Goal: Transaction & Acquisition: Purchase product/service

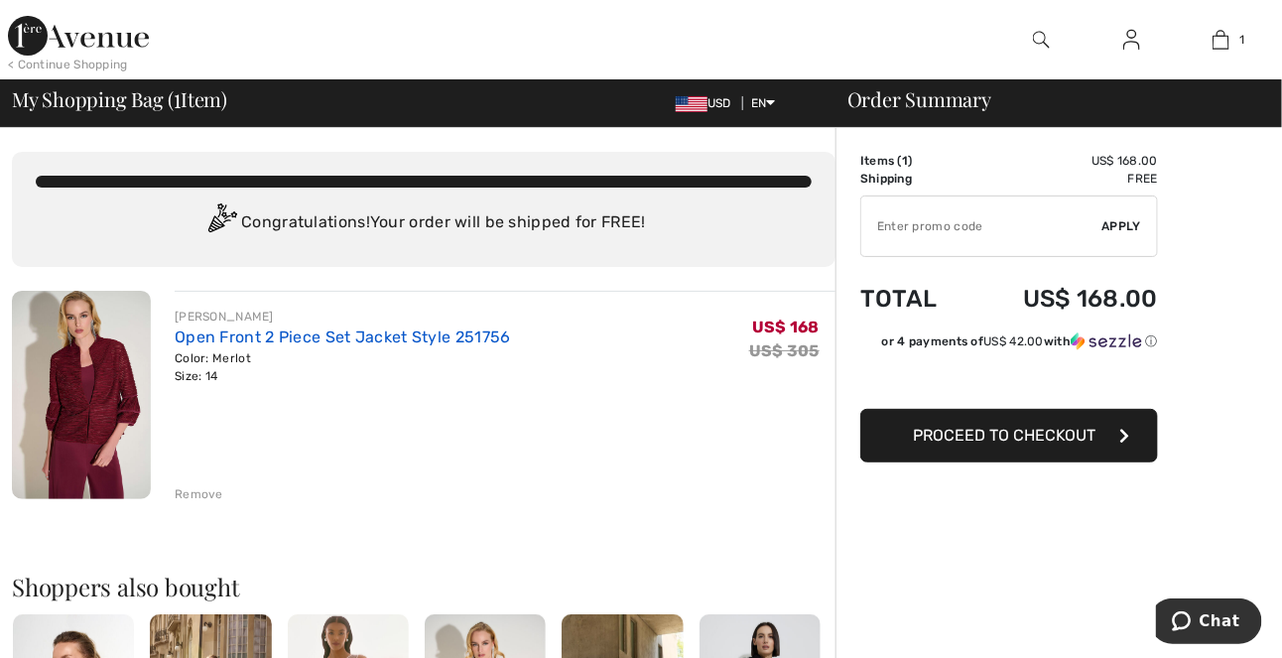
click at [318, 331] on link "Open Front 2 Piece Set Jacket Style 251756" at bounding box center [343, 336] width 336 height 19
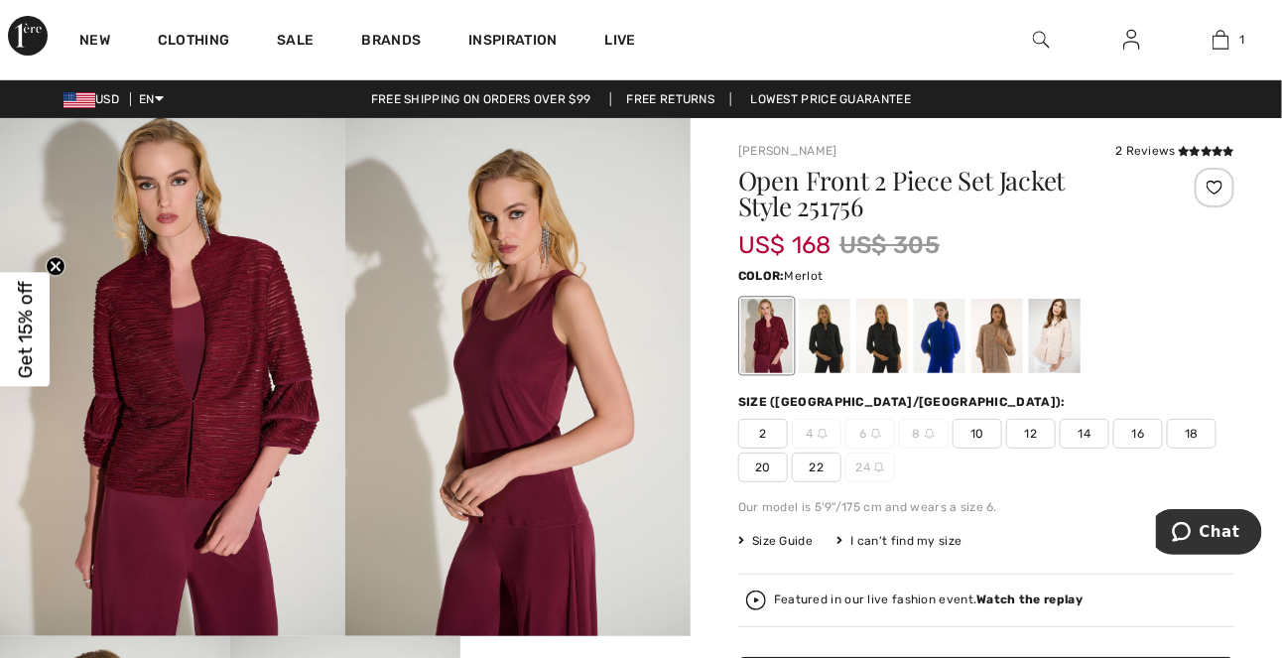
click at [189, 378] on img at bounding box center [172, 377] width 345 height 518
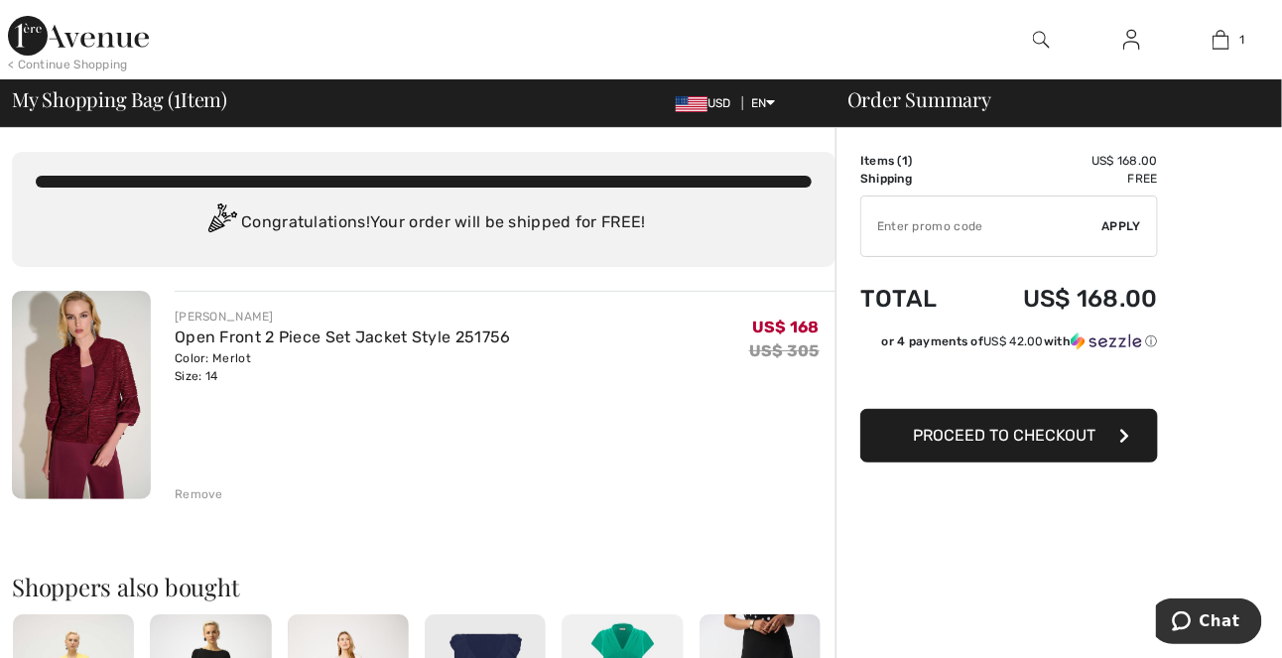
drag, startPoint x: 1001, startPoint y: 433, endPoint x: 990, endPoint y: 437, distance: 11.6
click at [1001, 432] on span "Proceed to Checkout" at bounding box center [1004, 435] width 183 height 19
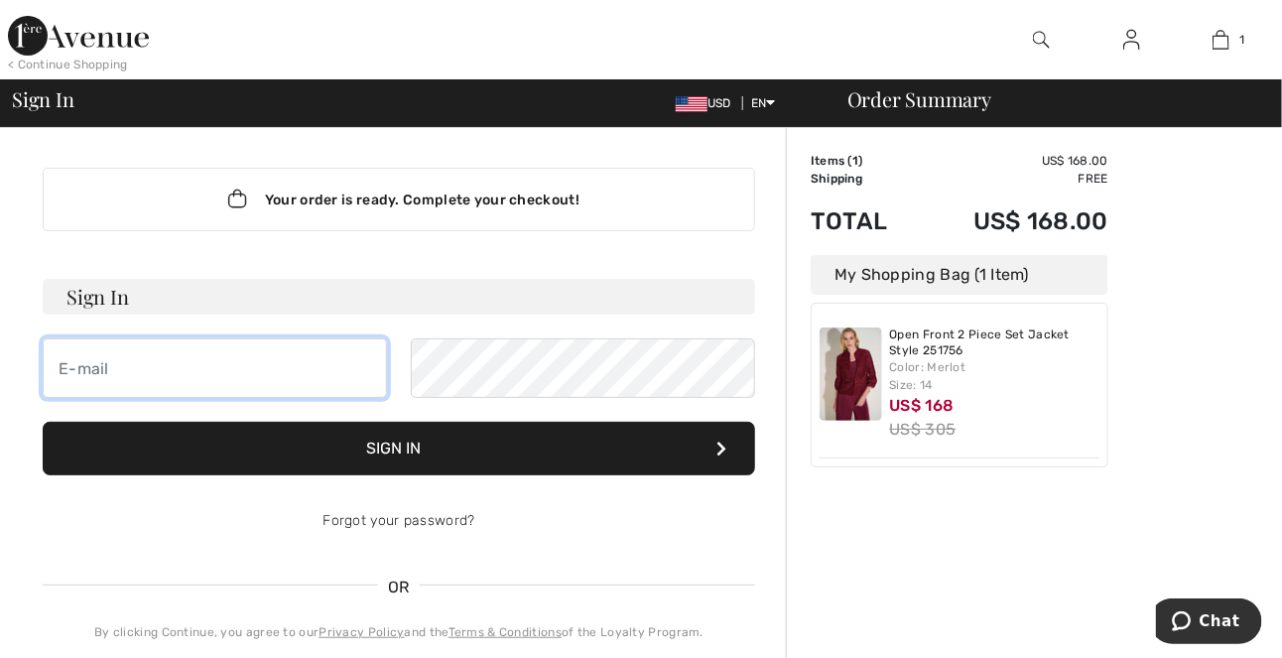
click at [168, 374] on input "email" at bounding box center [215, 368] width 344 height 60
type input "[EMAIL_ADDRESS][DOMAIN_NAME]"
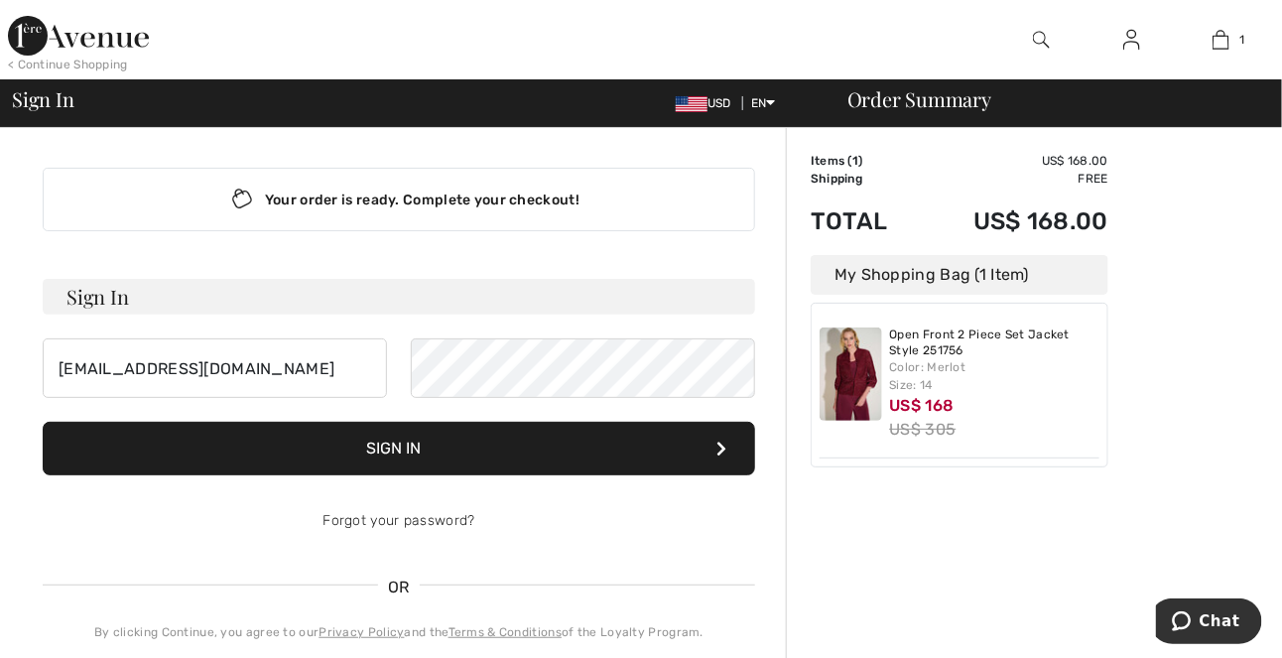
click at [524, 451] on button "Sign In" at bounding box center [399, 449] width 712 height 54
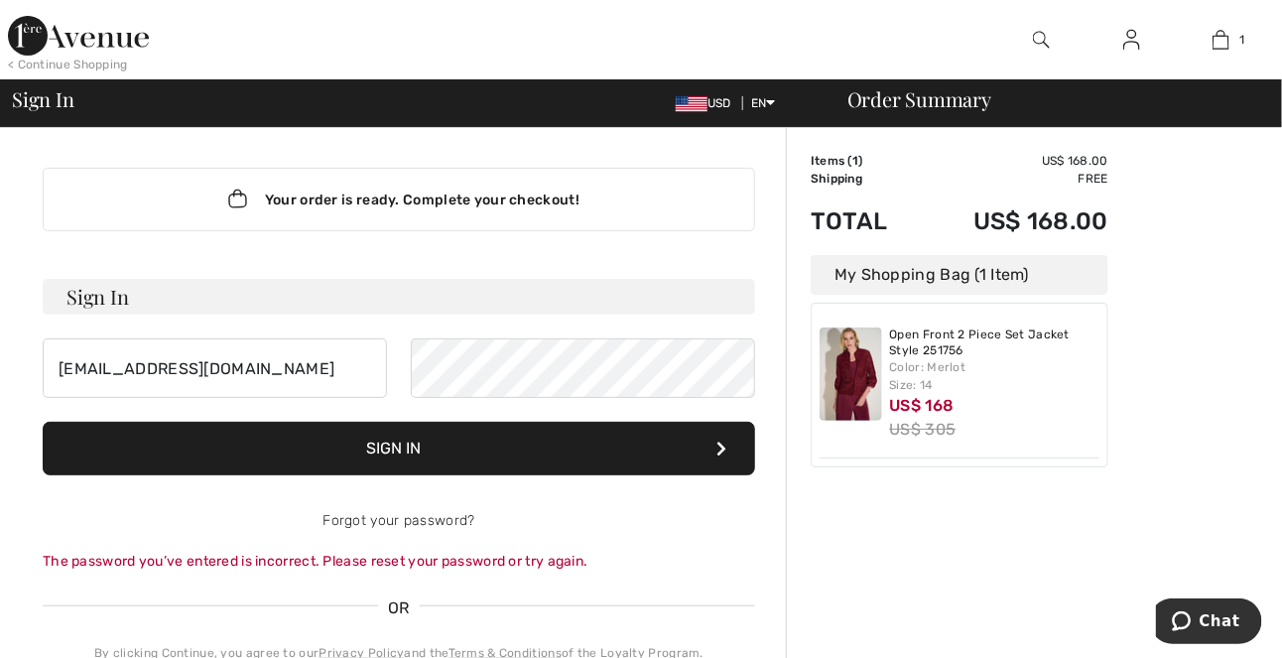
click at [732, 448] on button "Sign In" at bounding box center [399, 449] width 712 height 54
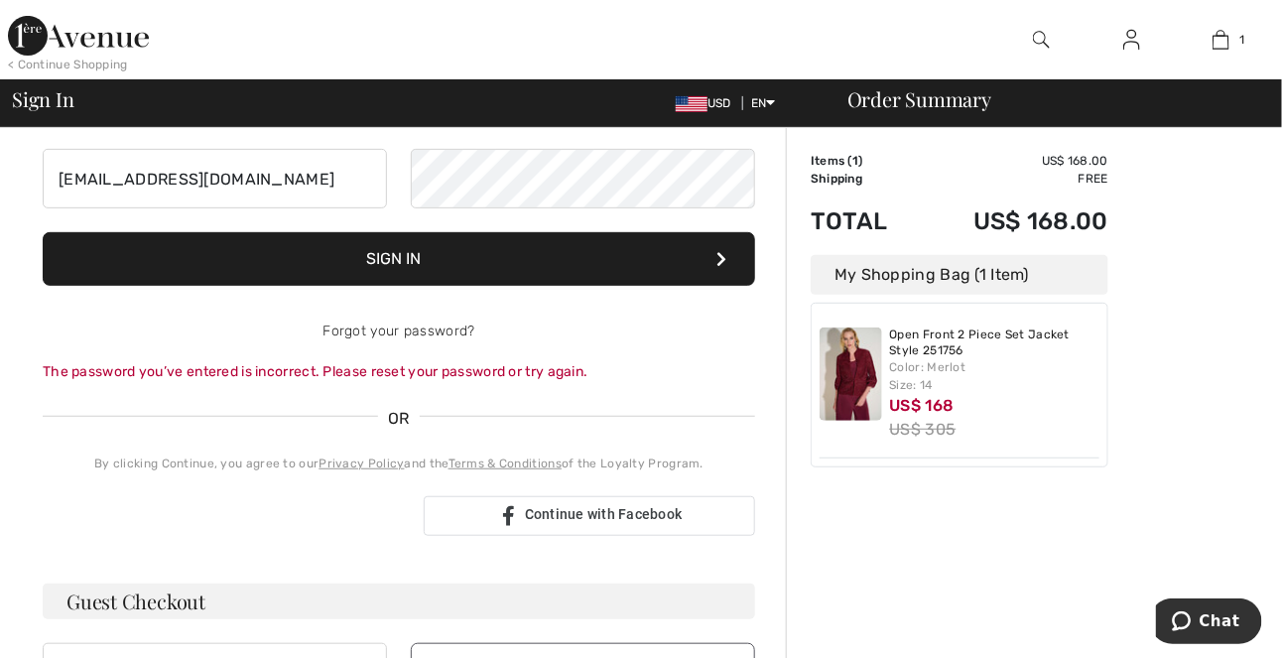
scroll to position [191, 0]
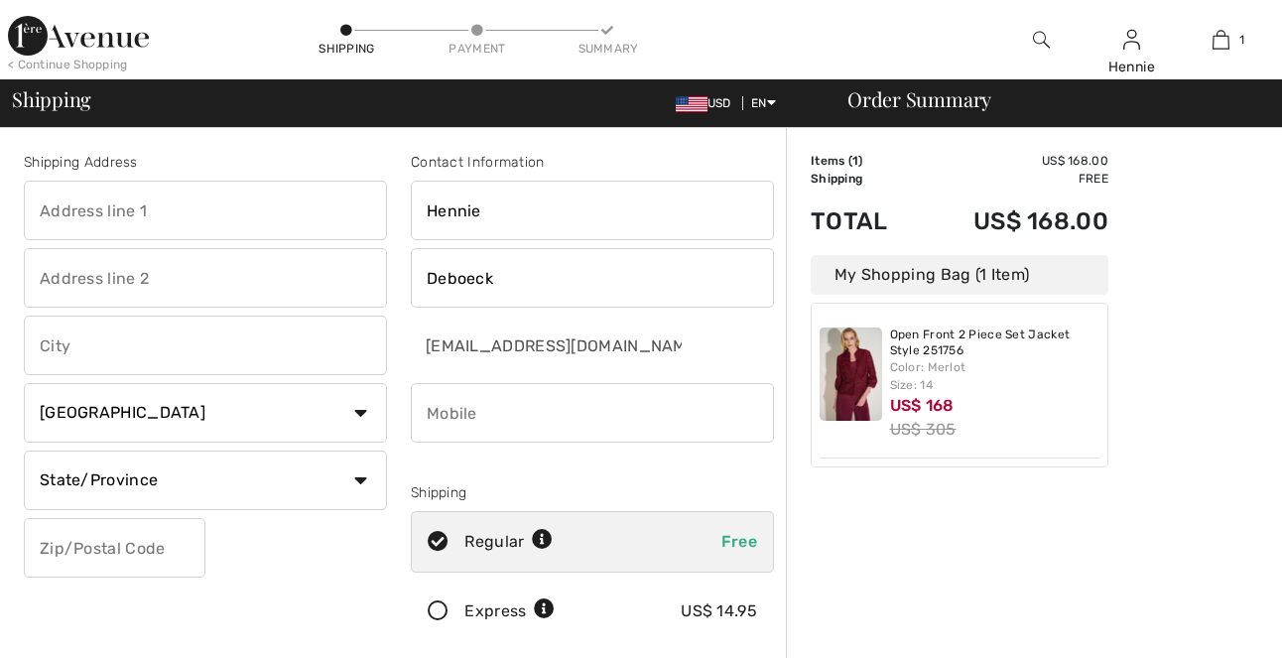
checkbox input "true"
click at [358, 408] on select "Country Canada United States Afghanistan Aland Islands Albania Algeria American…" at bounding box center [205, 413] width 363 height 60
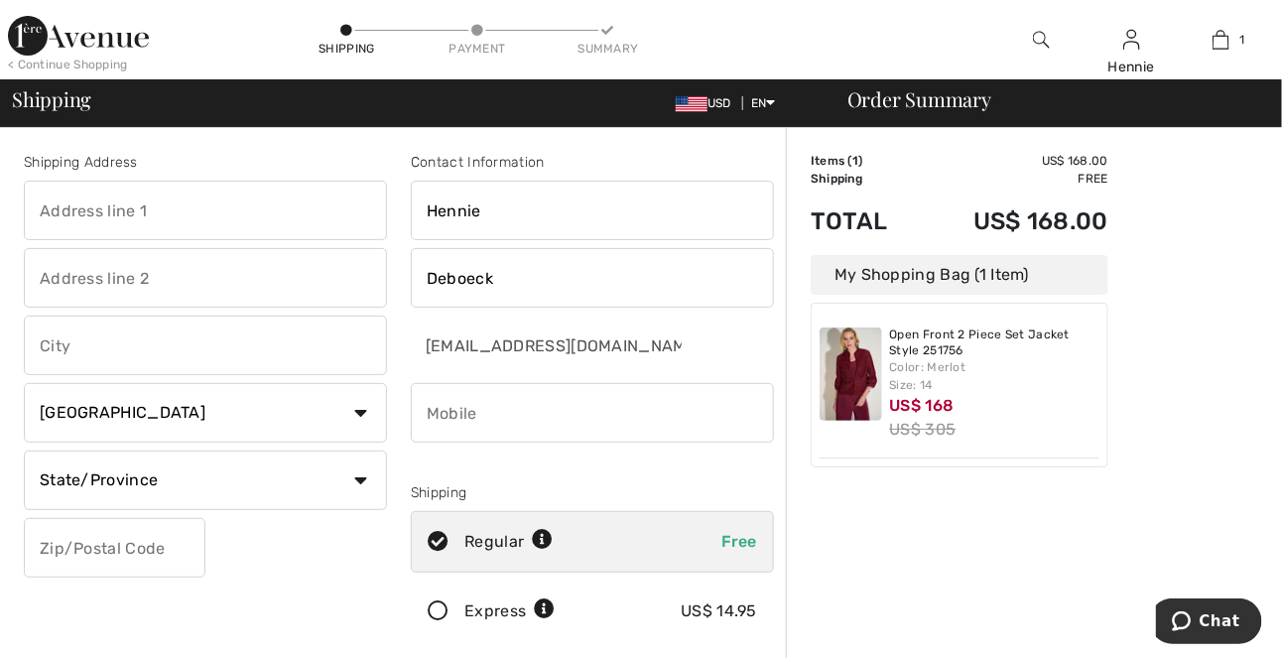
click at [211, 437] on select "Country Canada United States Afghanistan Aland Islands Albania Algeria American…" at bounding box center [205, 413] width 363 height 60
click at [238, 208] on input "text" at bounding box center [205, 211] width 363 height 60
type input "3850 North River Street Arlington VA 22207"
type input "[GEOGRAPHIC_DATA]"
type input "22207"
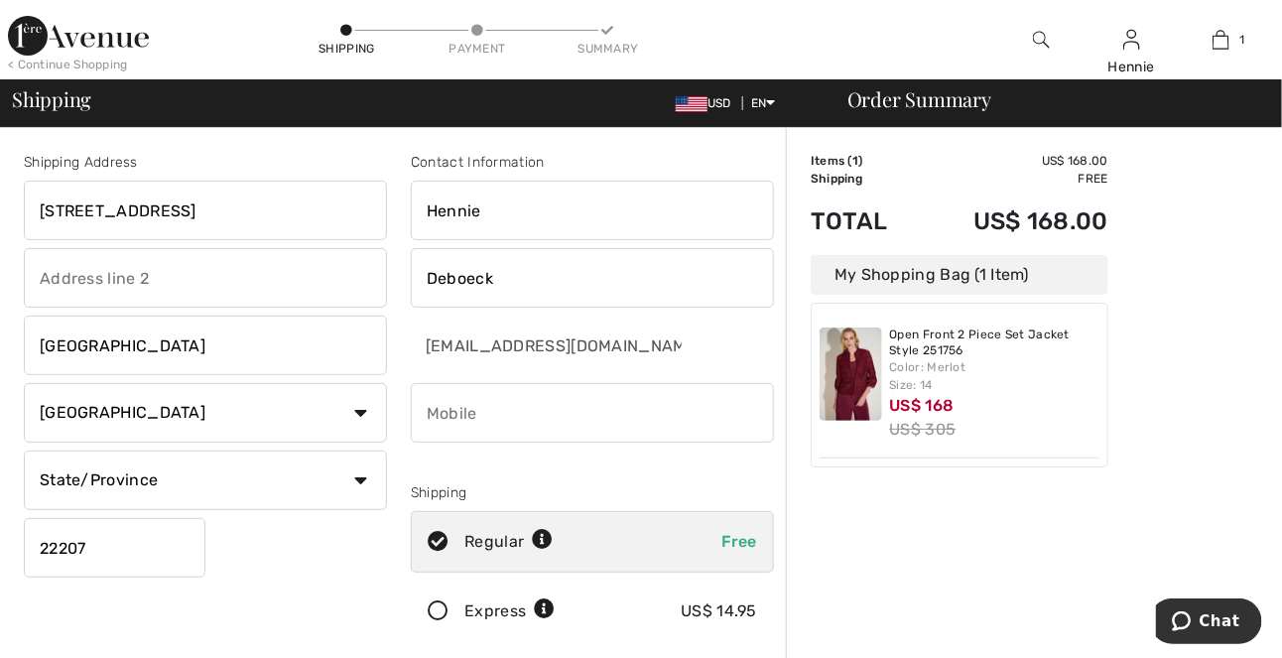
type input "7035348827"
click at [358, 411] on select "Country Canada United States Afghanistan Aland Islands Albania Algeria American…" at bounding box center [205, 413] width 363 height 60
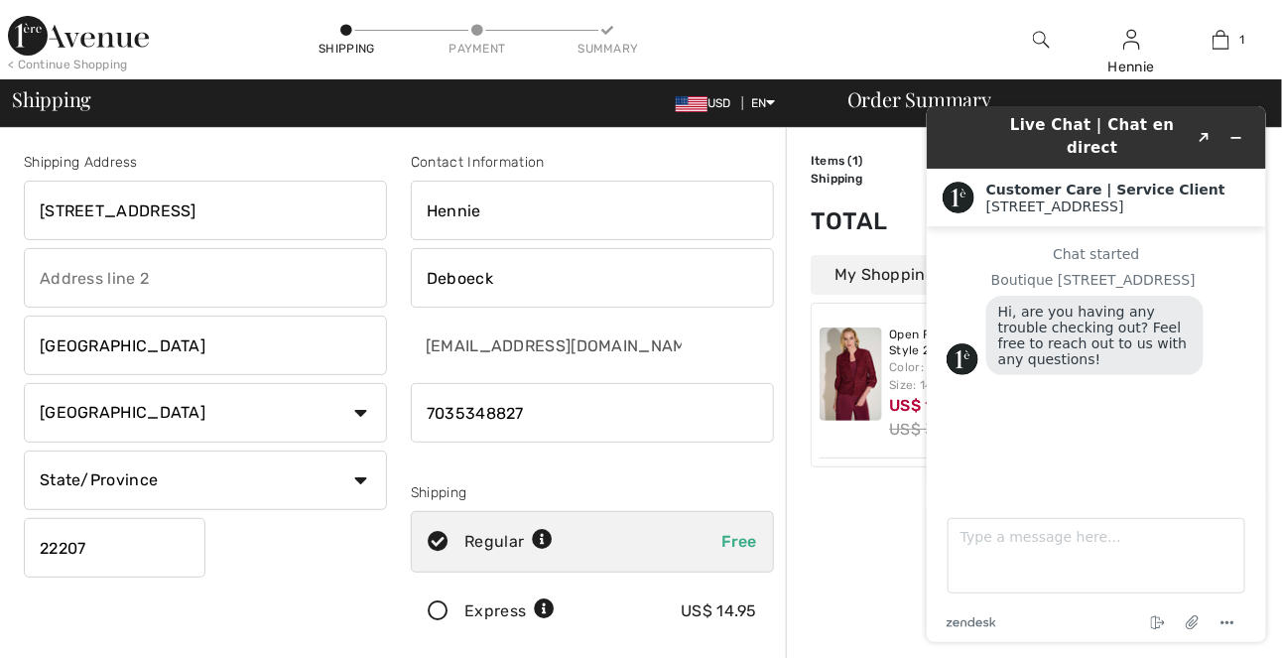
click at [358, 410] on select "Country Canada United States Afghanistan Aland Islands Albania Algeria American…" at bounding box center [205, 413] width 363 height 60
select select "US"
click at [24, 383] on select "Country Canada United States Afghanistan Aland Islands Albania Algeria American…" at bounding box center [205, 413] width 363 height 60
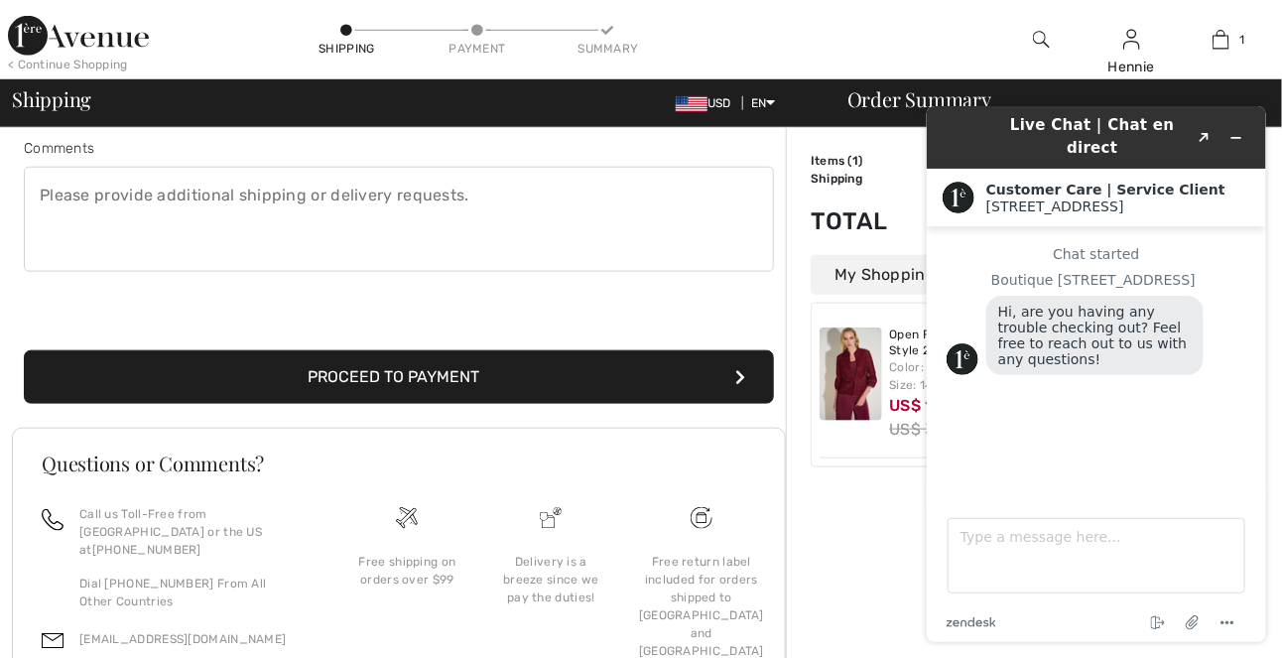
scroll to position [553, 0]
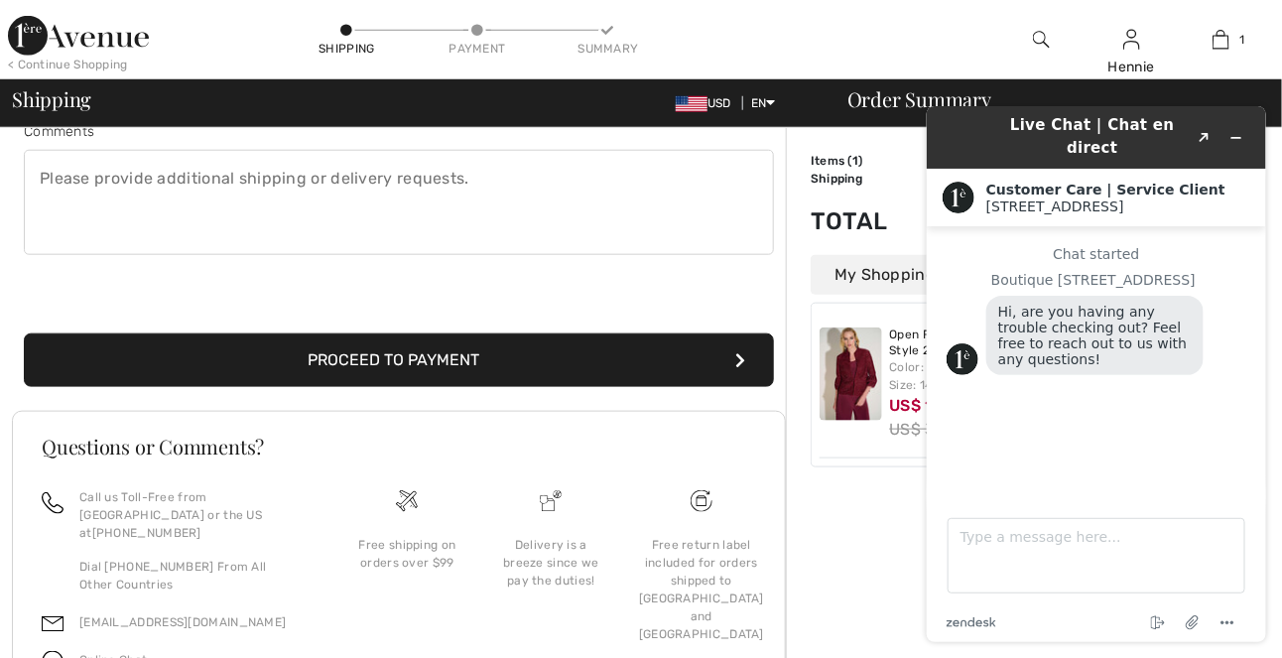
click at [563, 353] on button "Proceed to Payment" at bounding box center [399, 360] width 750 height 54
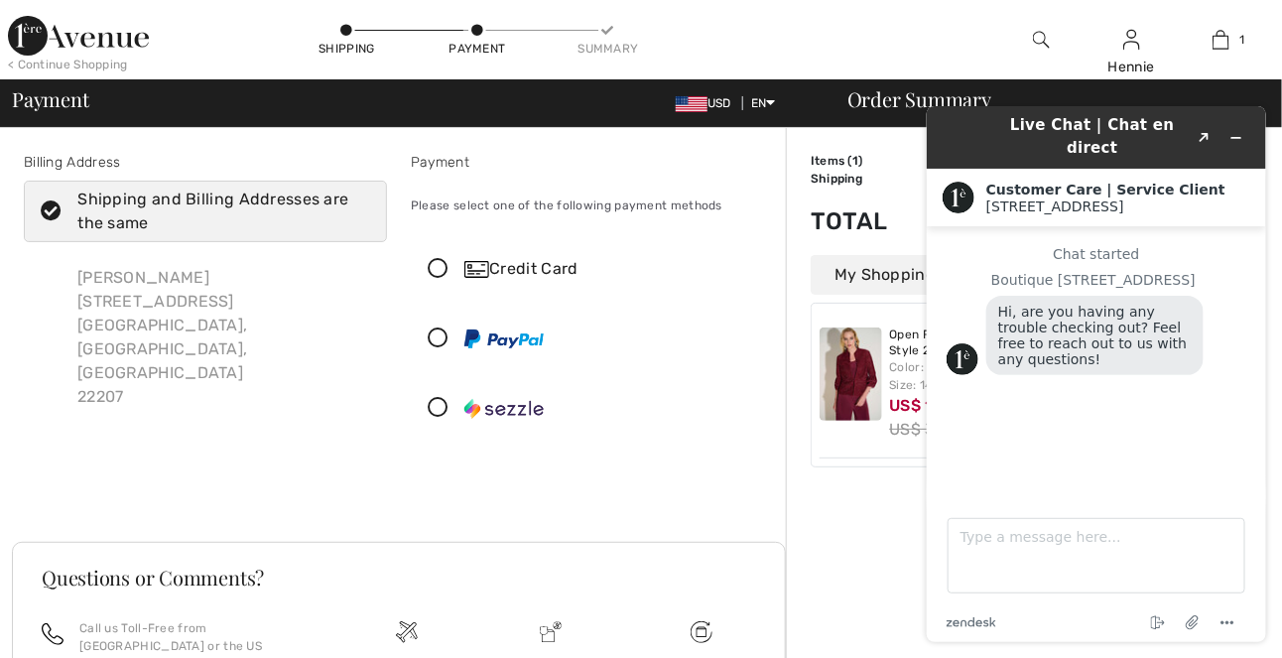
click at [439, 263] on icon at bounding box center [438, 269] width 53 height 21
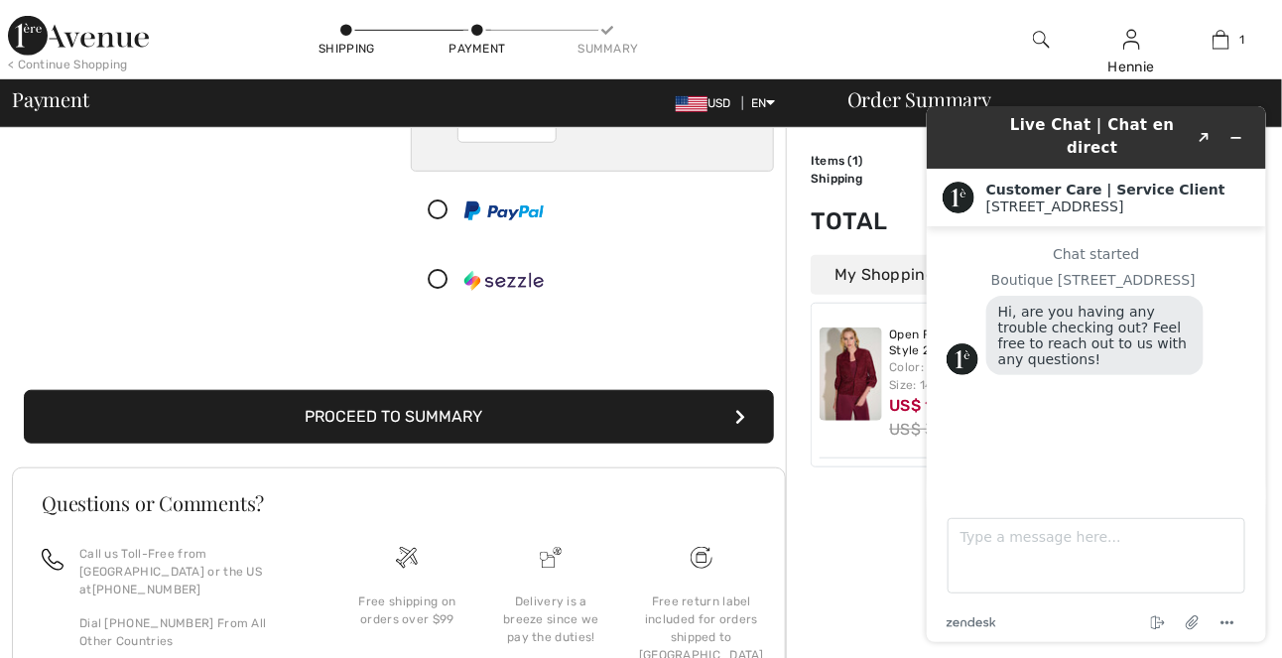
scroll to position [420, 0]
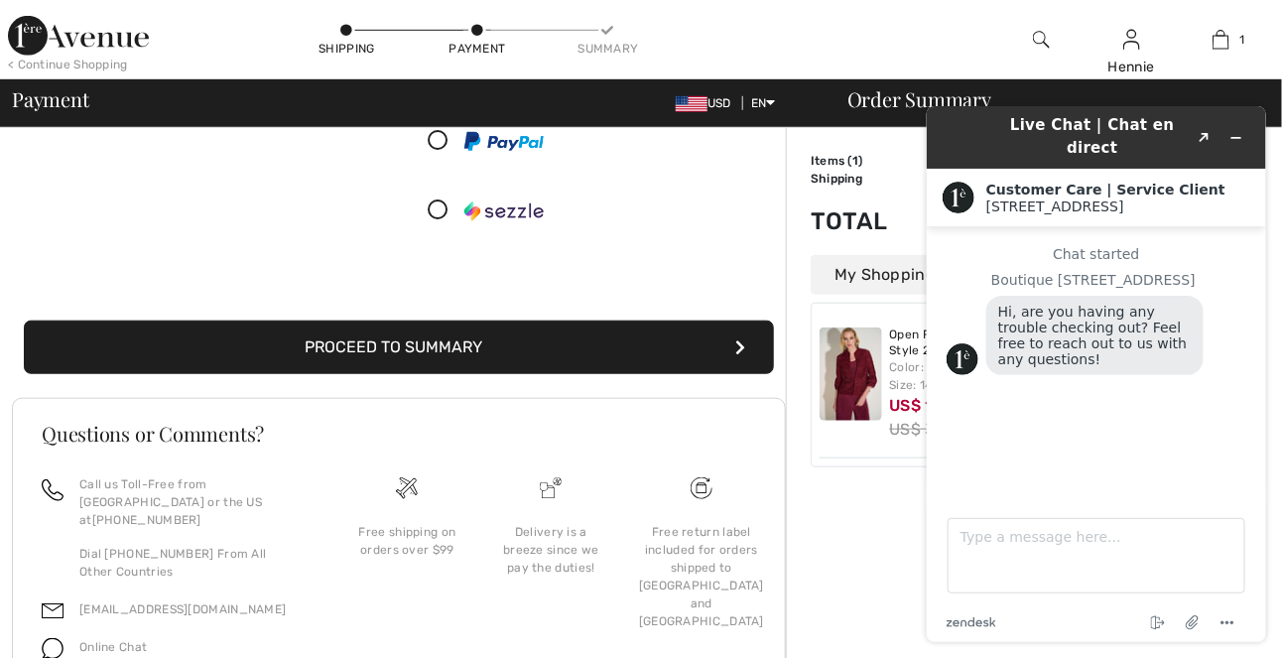
drag, startPoint x: 1287, startPoint y: 151, endPoint x: 153, endPoint y: 279, distance: 1141.2
click at [742, 342] on icon "submit" at bounding box center [740, 347] width 10 height 16
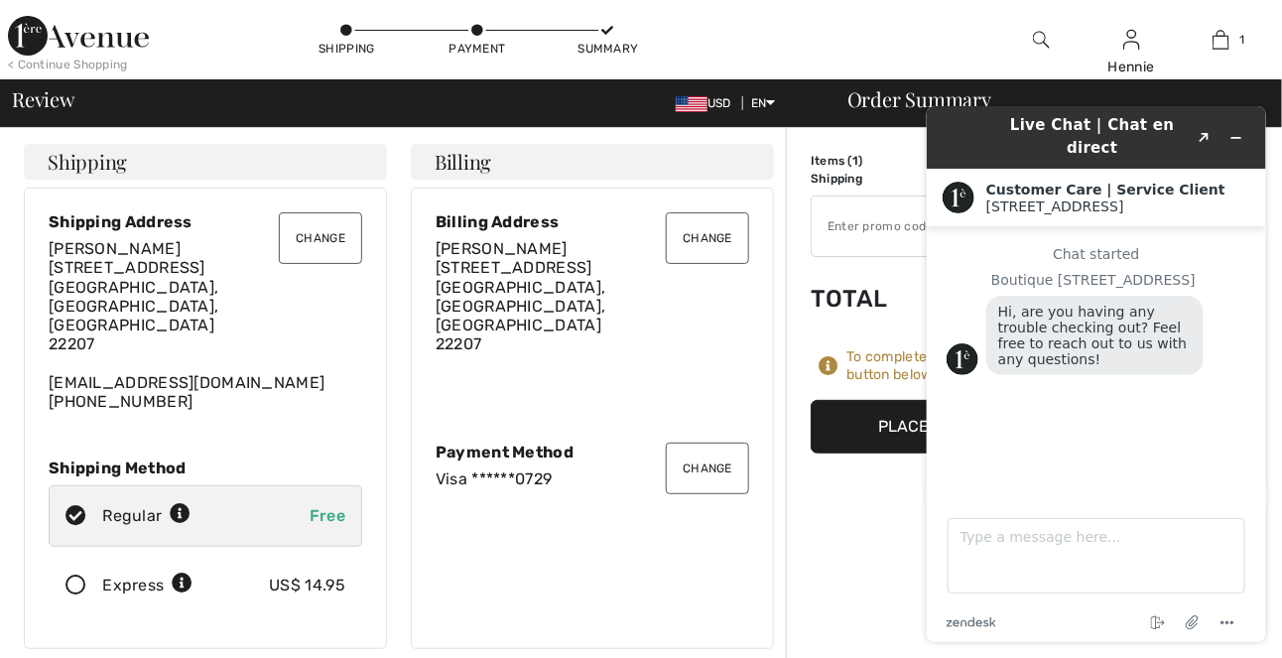
click at [315, 232] on button "Change" at bounding box center [320, 238] width 83 height 52
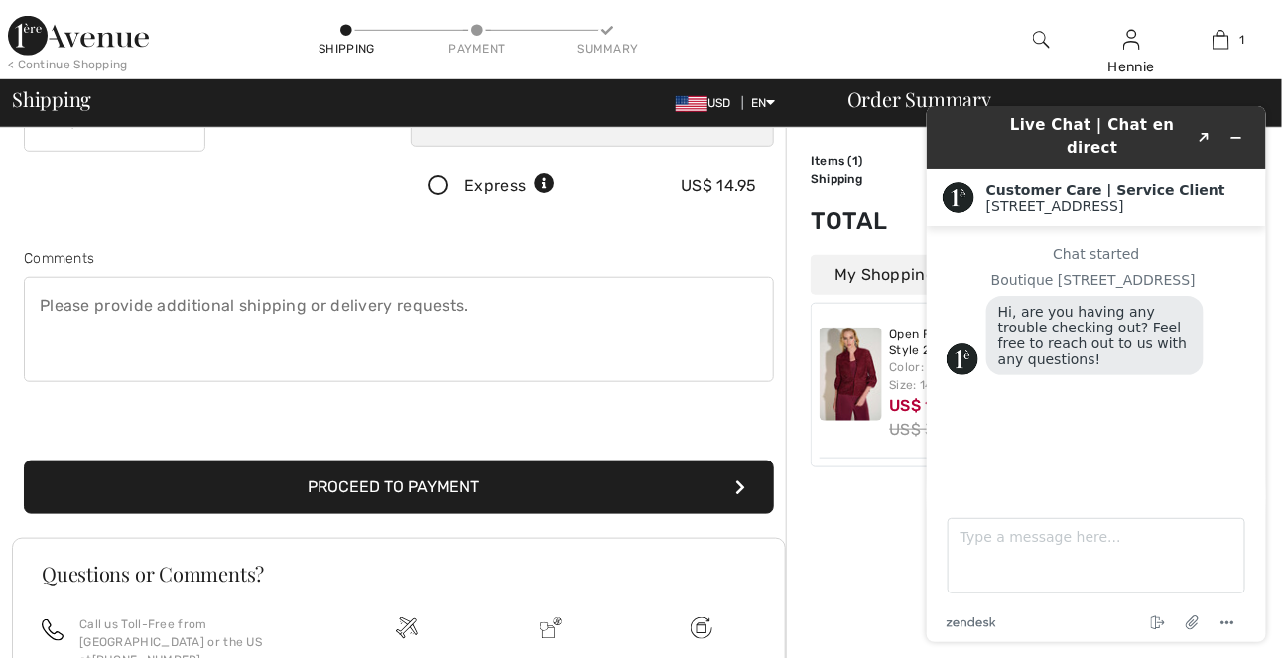
scroll to position [538, 0]
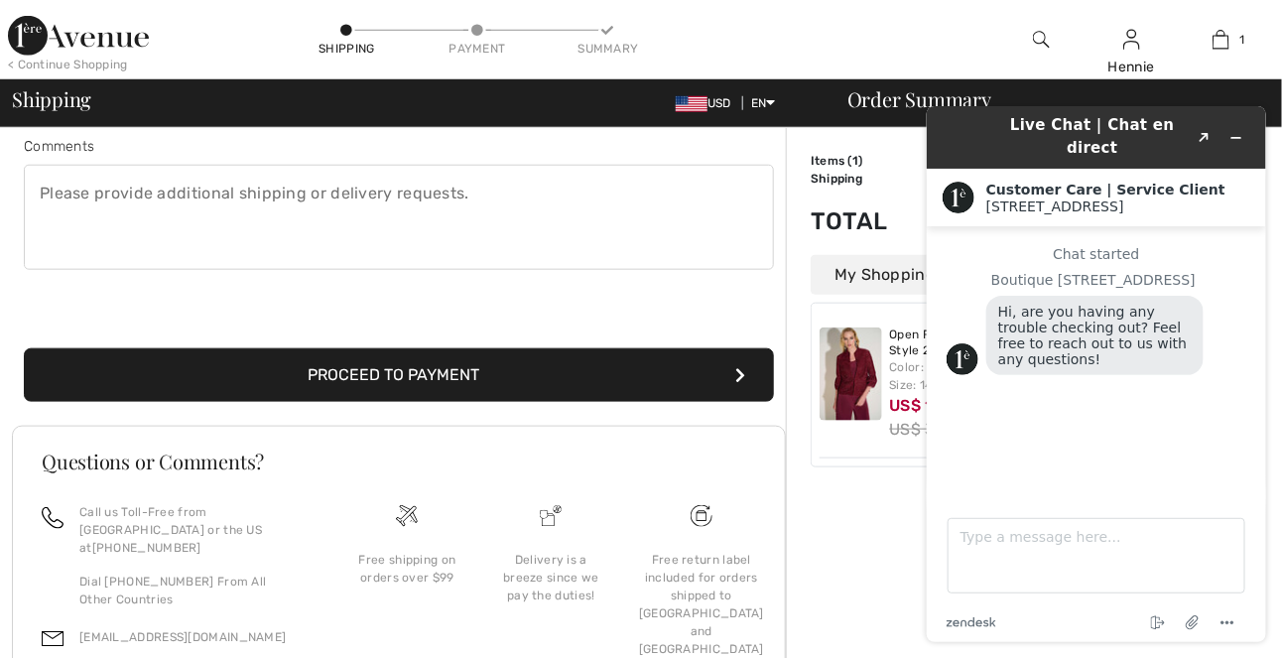
click at [530, 373] on button "Proceed to Payment" at bounding box center [399, 375] width 750 height 54
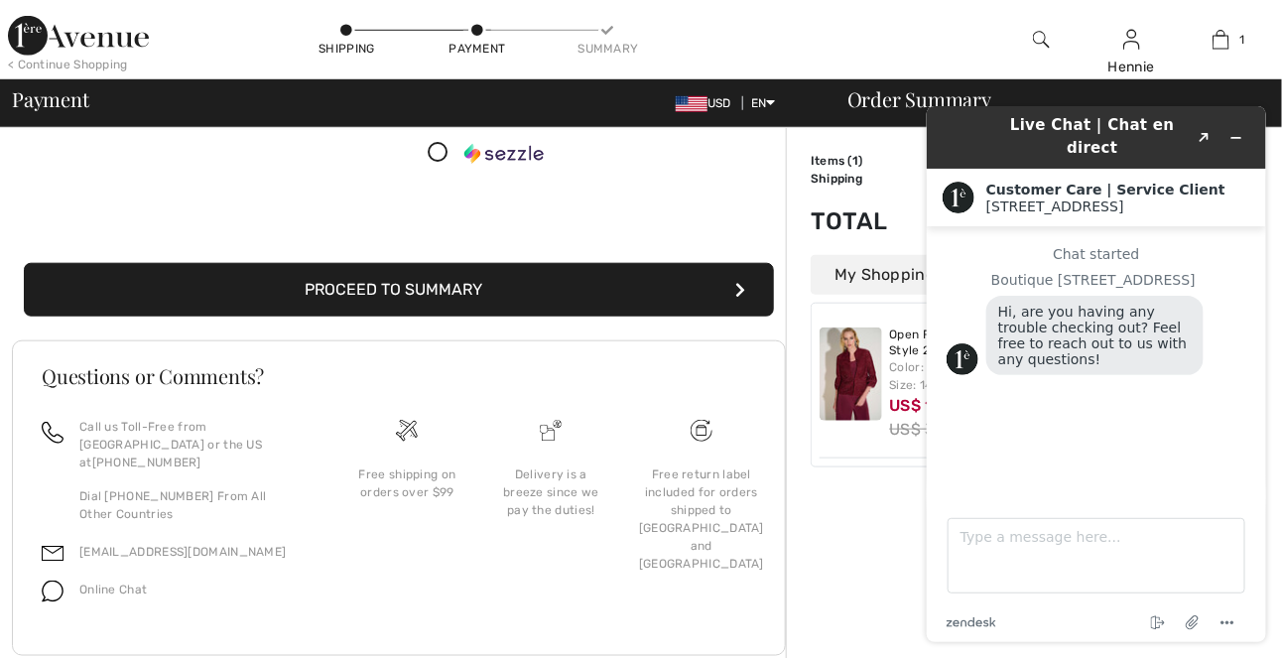
scroll to position [502, 0]
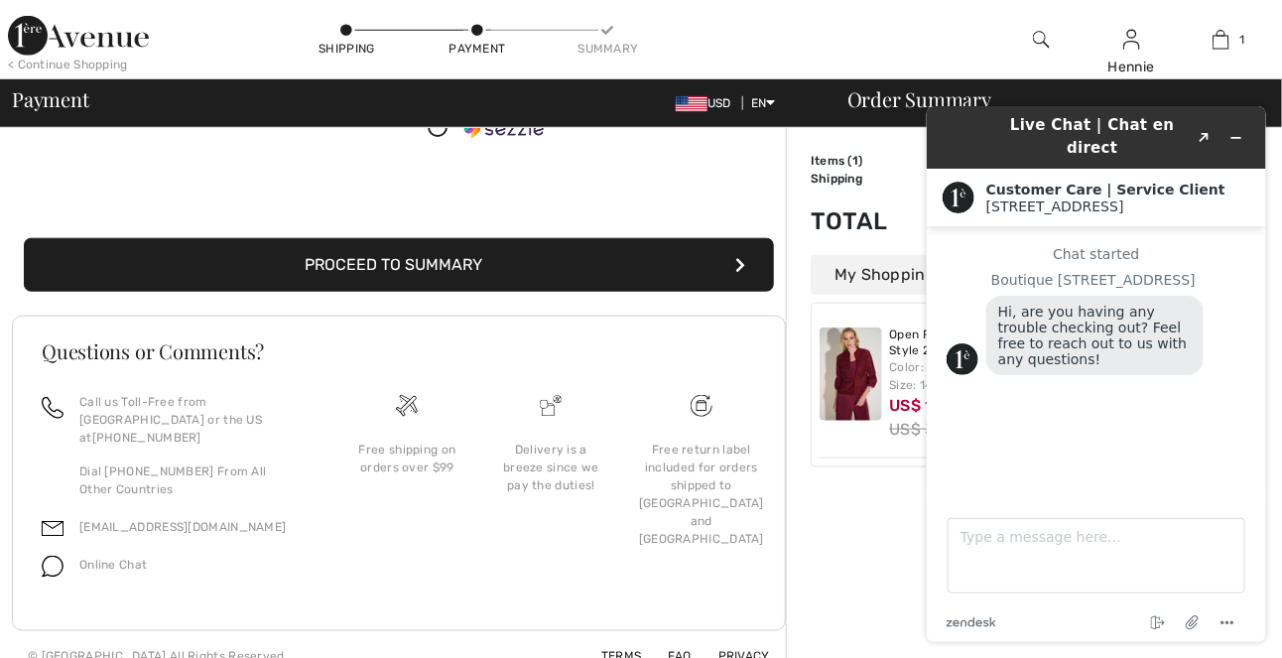
click at [586, 257] on button "Proceed to Summary" at bounding box center [399, 265] width 750 height 54
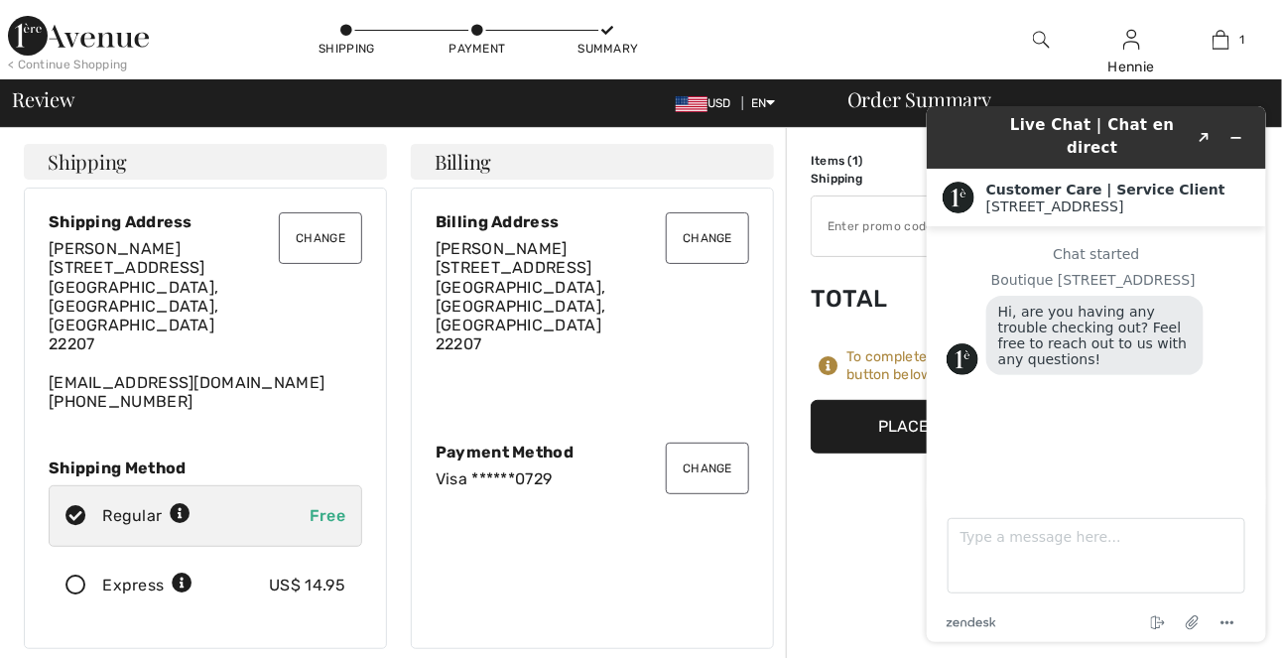
click at [344, 231] on button "Change" at bounding box center [320, 238] width 83 height 52
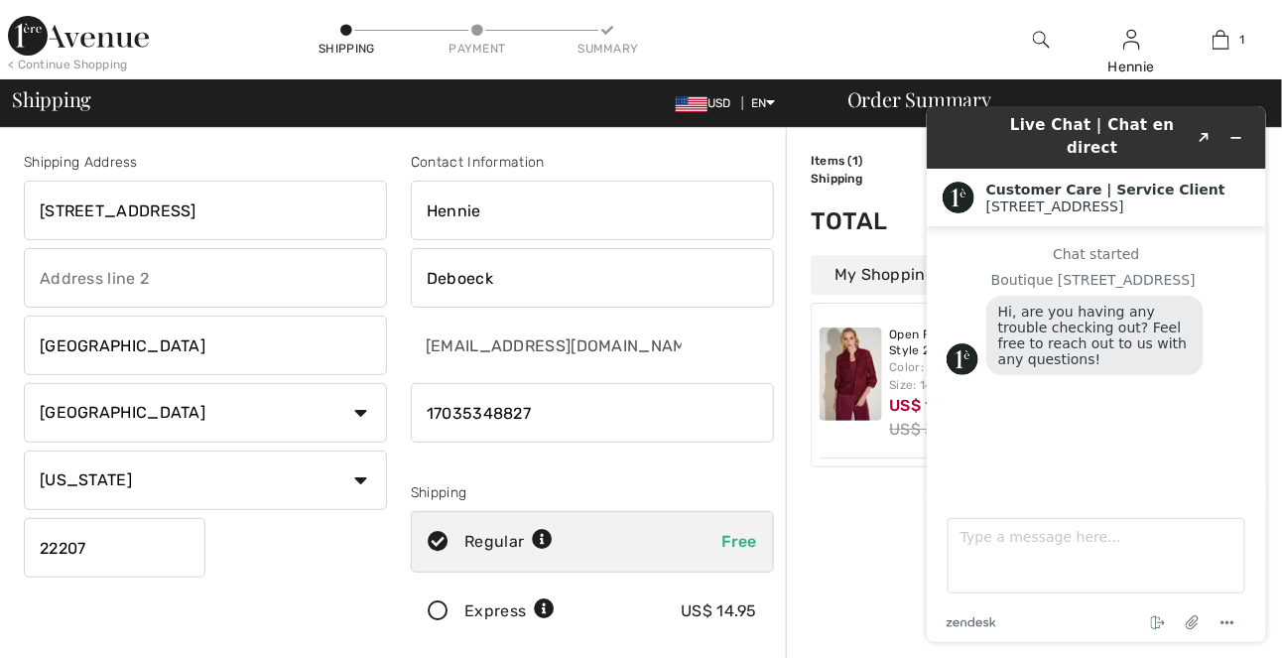
click at [358, 410] on select "Country Canada United States Afghanistan Aland Islands Albania Algeria American…" at bounding box center [205, 413] width 363 height 60
select select "AG"
click at [24, 383] on select "Country Canada United States Afghanistan Aland Islands Albania Algeria American…" at bounding box center [205, 413] width 363 height 60
click at [130, 346] on input "[GEOGRAPHIC_DATA]" at bounding box center [205, 345] width 363 height 60
type input "A"
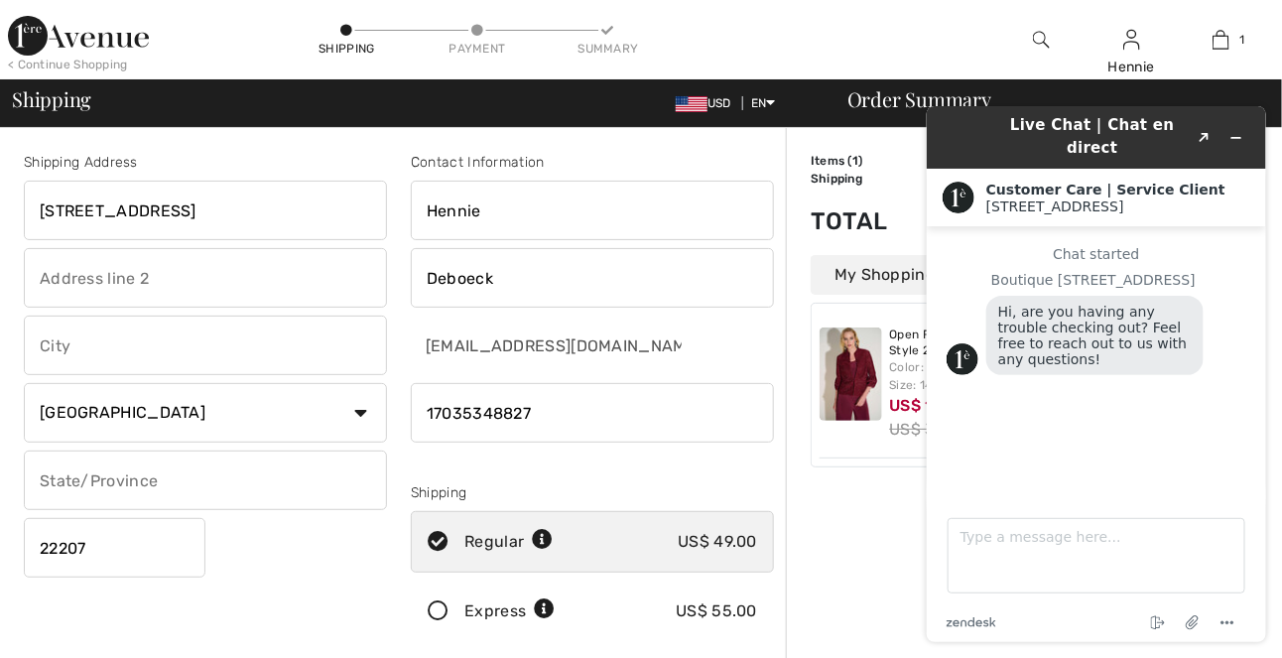
click at [374, 208] on input "3850 North River Street Arlington Va 22207" at bounding box center [205, 211] width 363 height 60
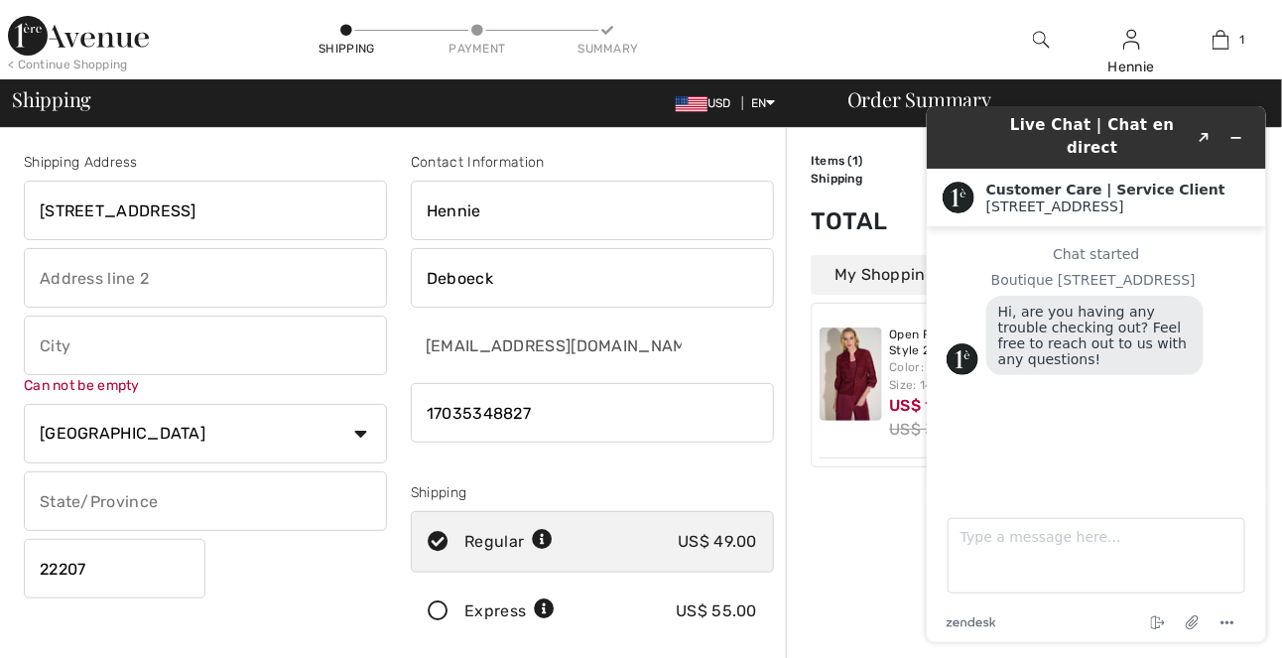
type input "[STREET_ADDRESS]"
click at [373, 501] on input "text" at bounding box center [205, 501] width 363 height 60
click at [116, 445] on select "Country Canada United States Afghanistan Aland Islands Albania Algeria American…" at bounding box center [205, 434] width 363 height 60
click at [324, 513] on input "text" at bounding box center [205, 501] width 363 height 60
click at [335, 525] on input "text" at bounding box center [205, 501] width 363 height 60
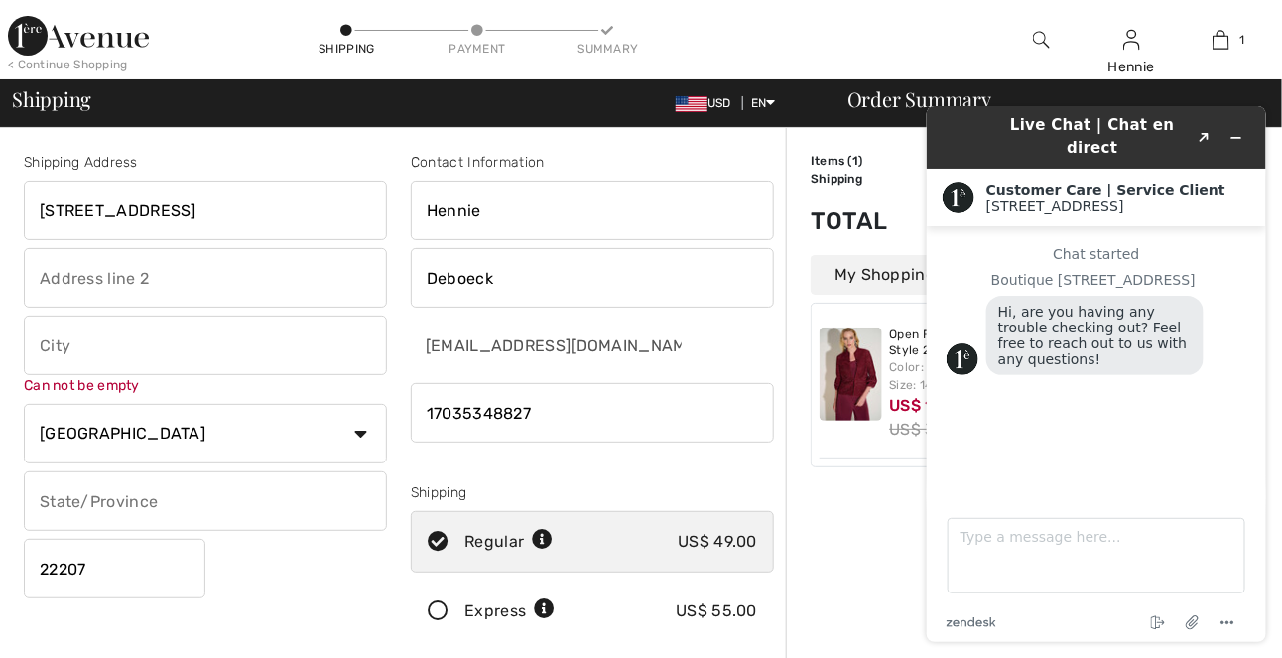
click at [210, 507] on input "text" at bounding box center [205, 501] width 363 height 60
click at [338, 359] on input "text" at bounding box center [205, 345] width 363 height 60
type input "[GEOGRAPHIC_DATA]"
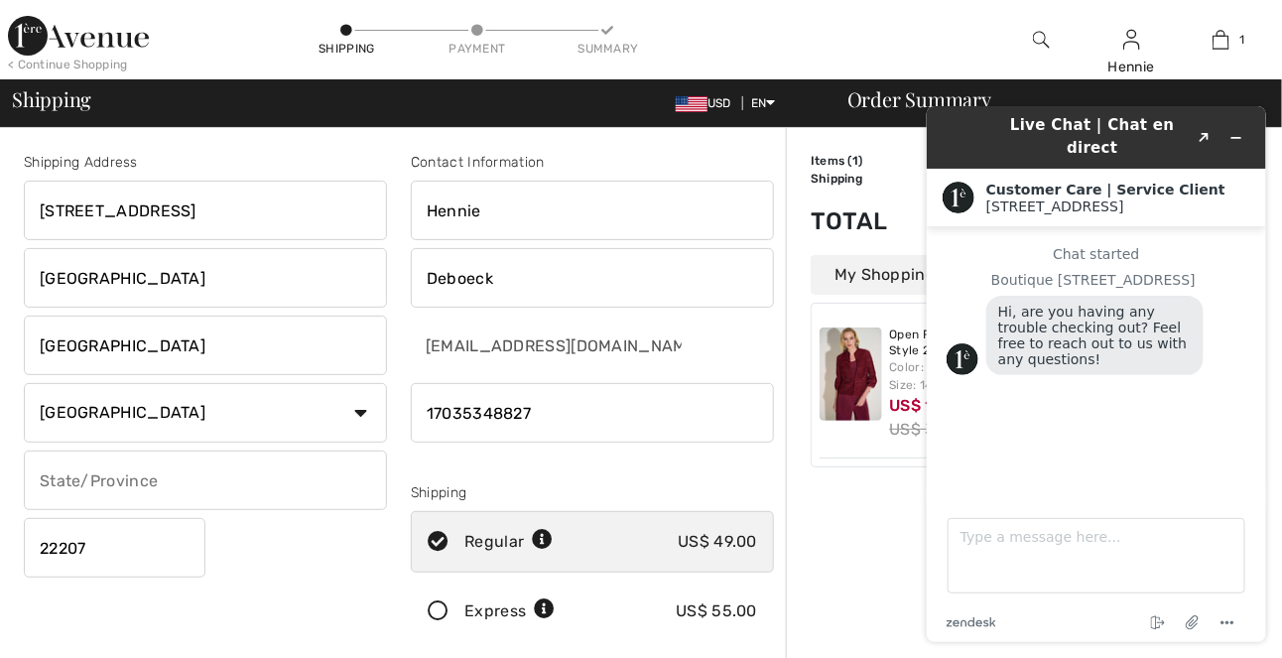
click at [175, 479] on input "text" at bounding box center [205, 480] width 363 height 60
type input "[US_STATE]"
click at [1248, 583] on footer "Type a message here... zendesk .cls-1{fill:#03363d;} End chat Attach file Optio…" at bounding box center [1095, 567] width 339 height 147
click at [354, 412] on select "Country Canada United States Afghanistan Aland Islands Albania Algeria American…" at bounding box center [205, 413] width 363 height 60
select select "US"
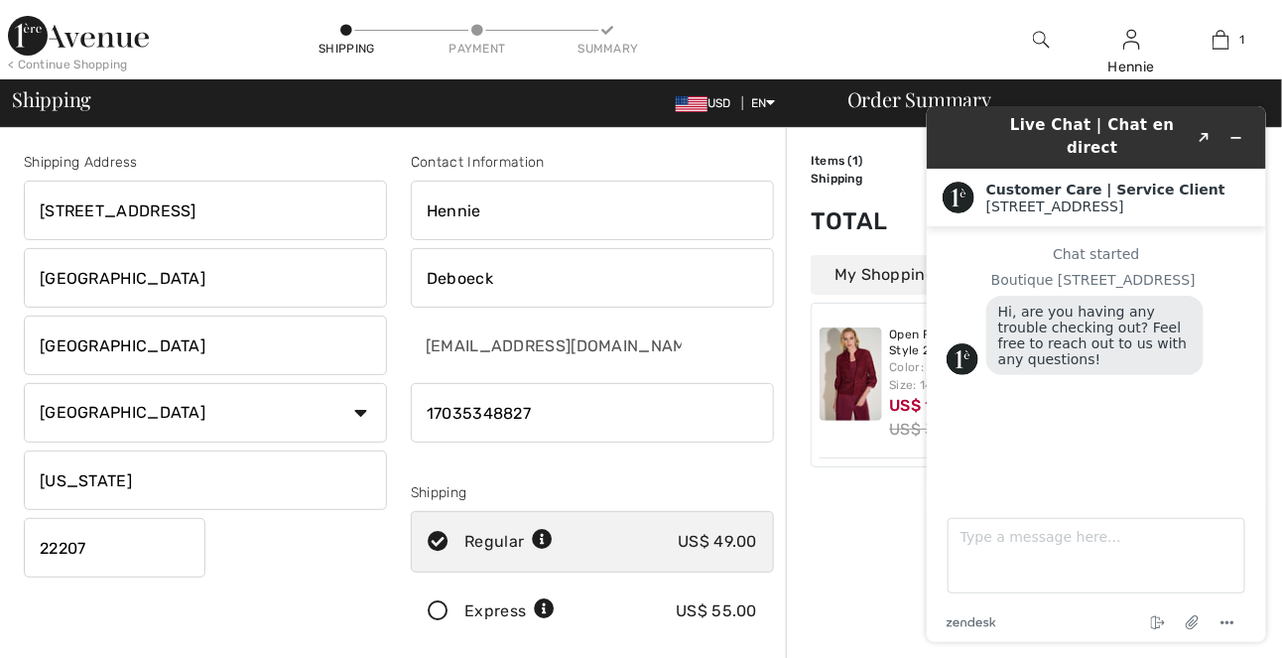
click at [24, 383] on select "Country Canada United States Afghanistan Aland Islands Albania Algeria American…" at bounding box center [205, 413] width 363 height 60
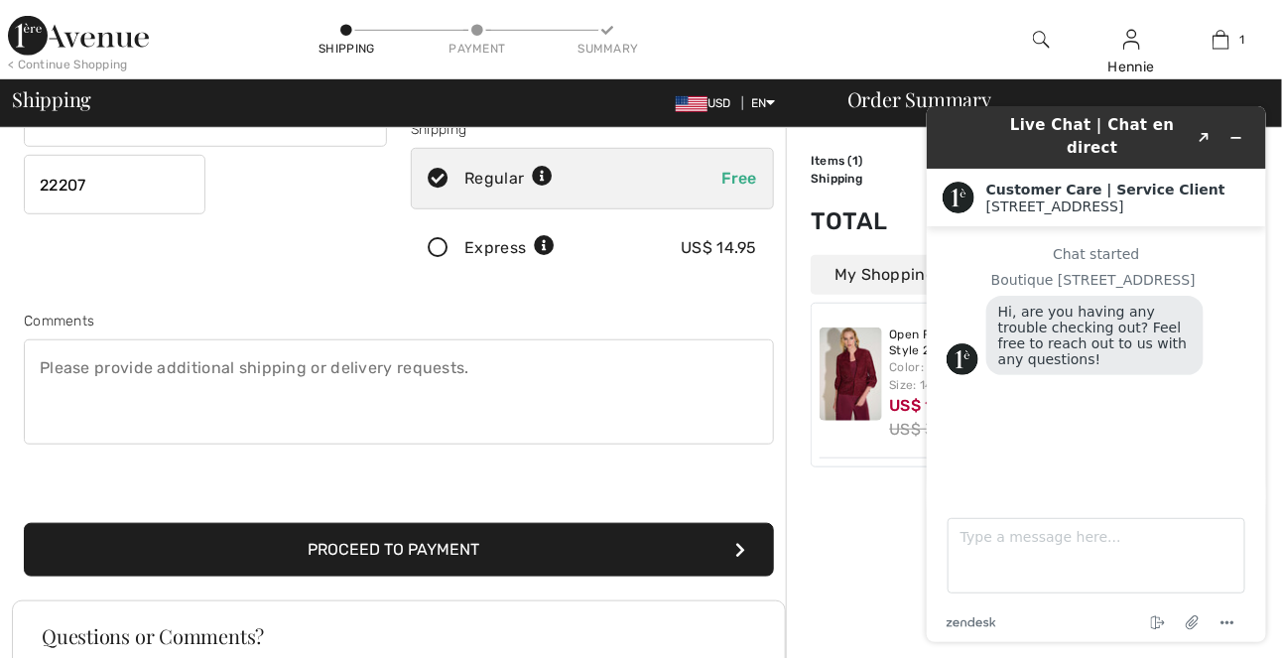
scroll to position [372, 0]
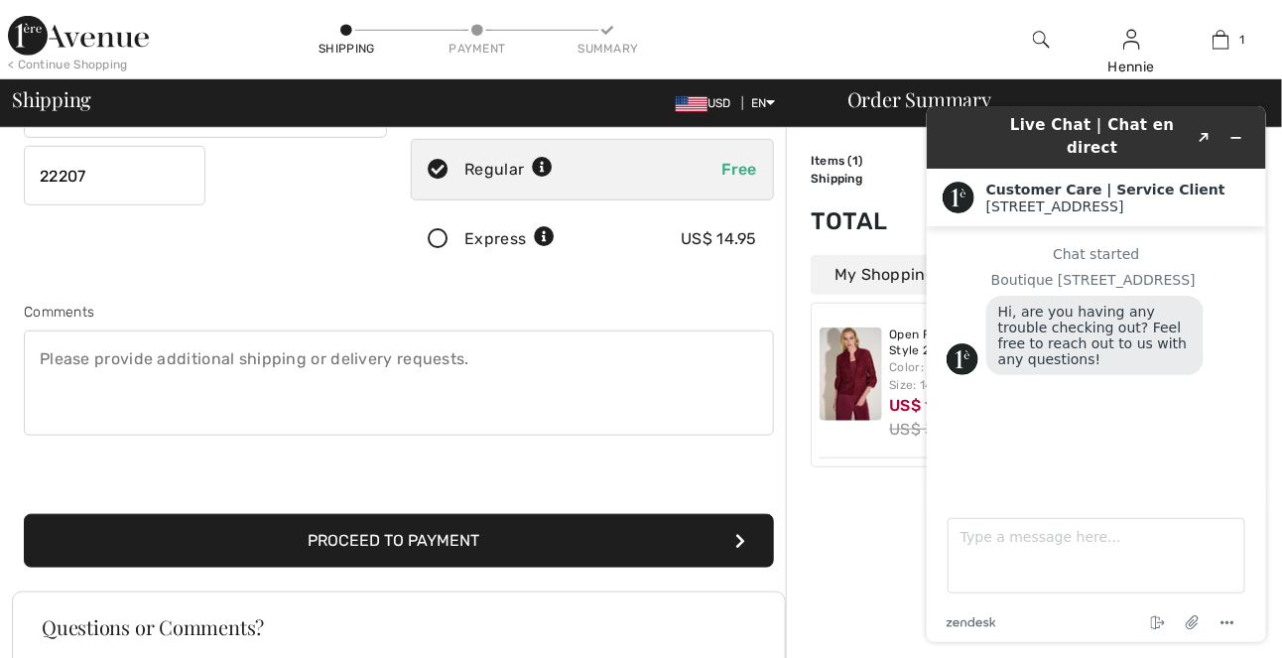
click at [553, 537] on button "Proceed to Payment" at bounding box center [399, 541] width 750 height 54
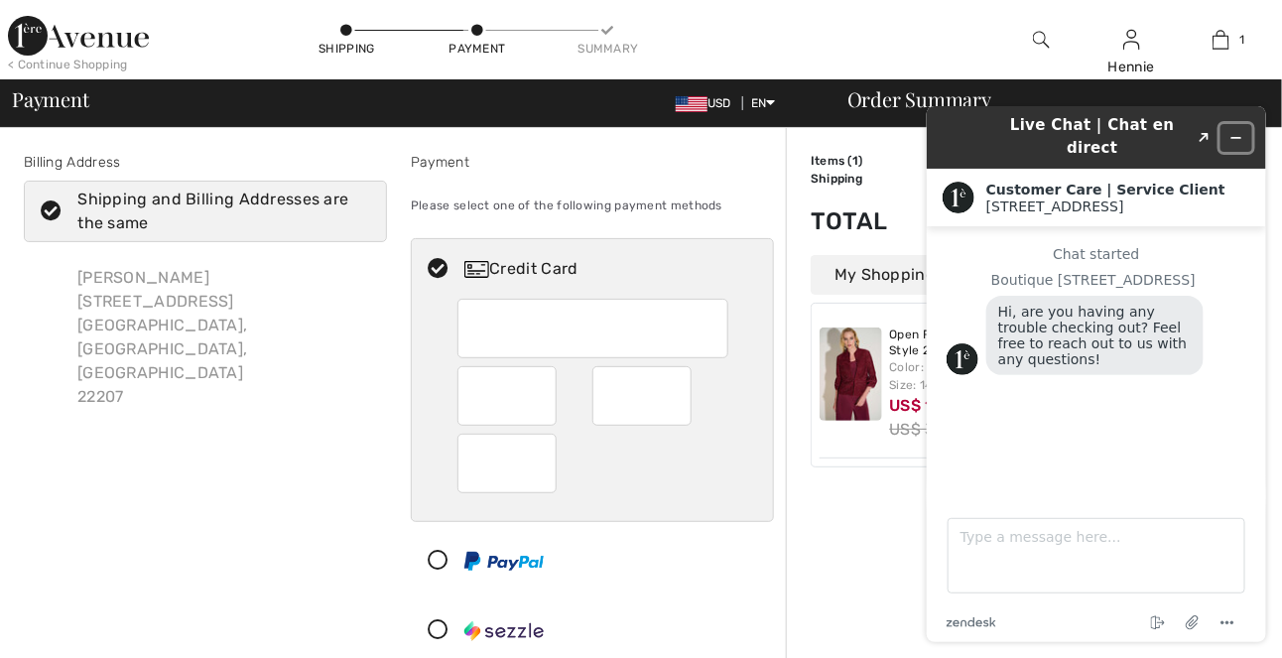
click at [1236, 130] on icon "Minimize widget" at bounding box center [1235, 137] width 14 height 14
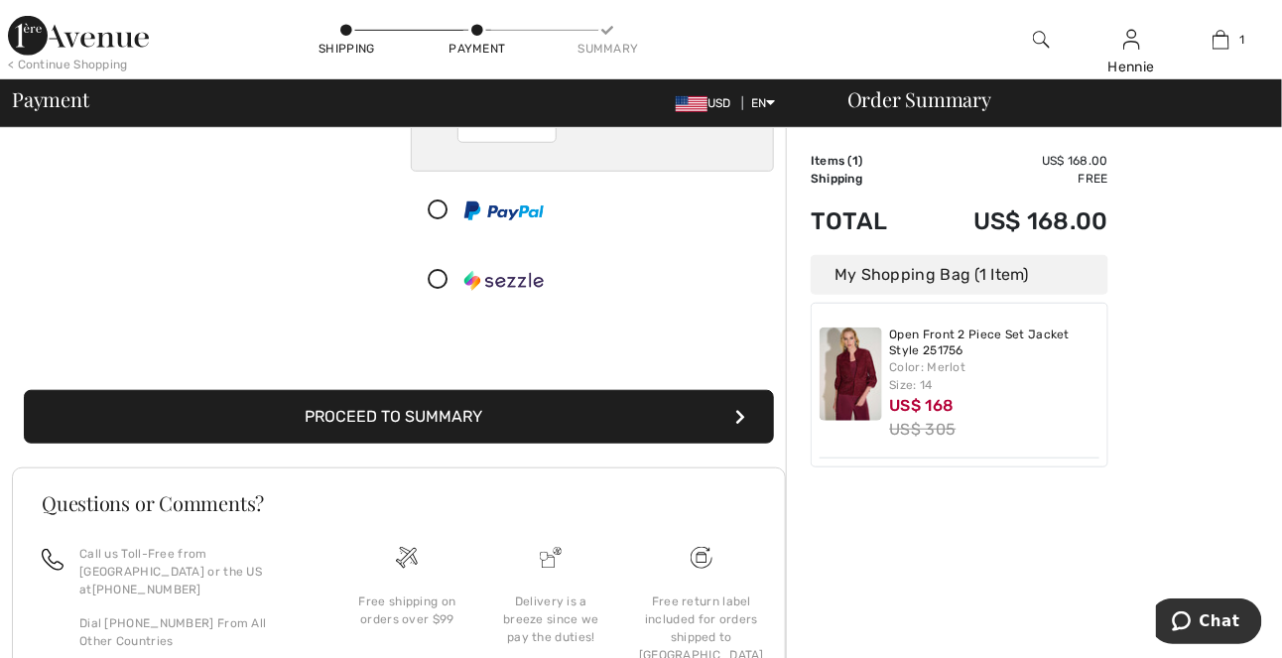
scroll to position [394, 0]
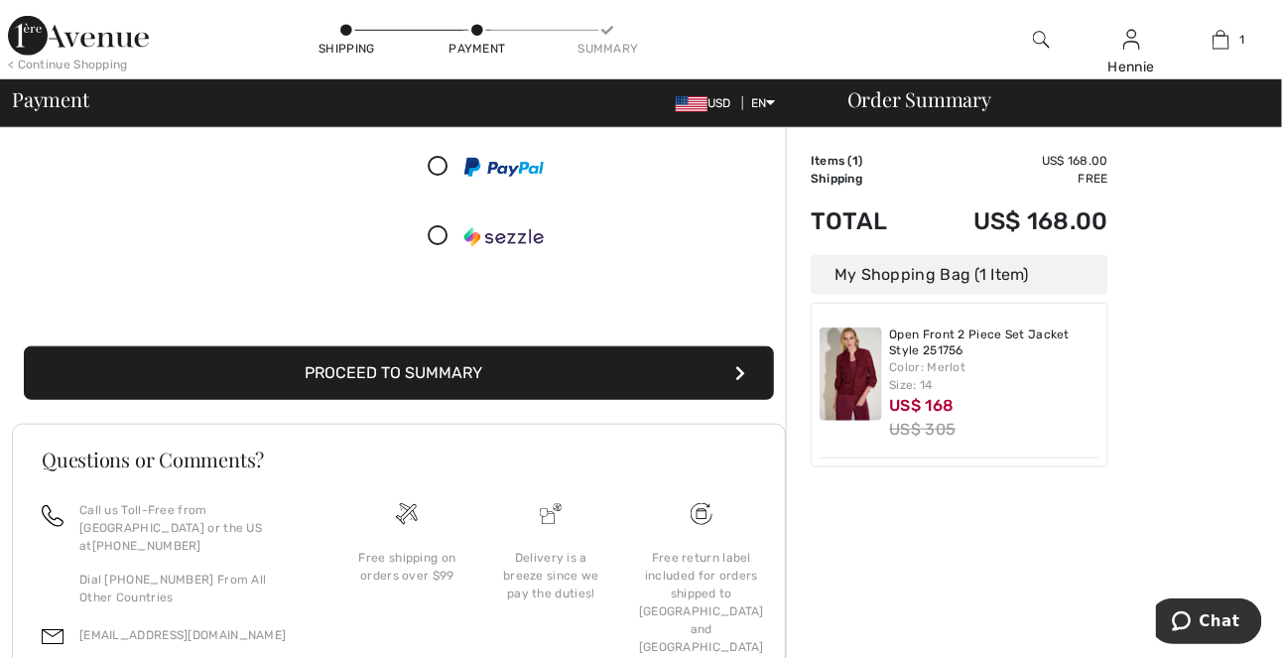
click at [719, 371] on button "Proceed to Summary" at bounding box center [399, 373] width 750 height 54
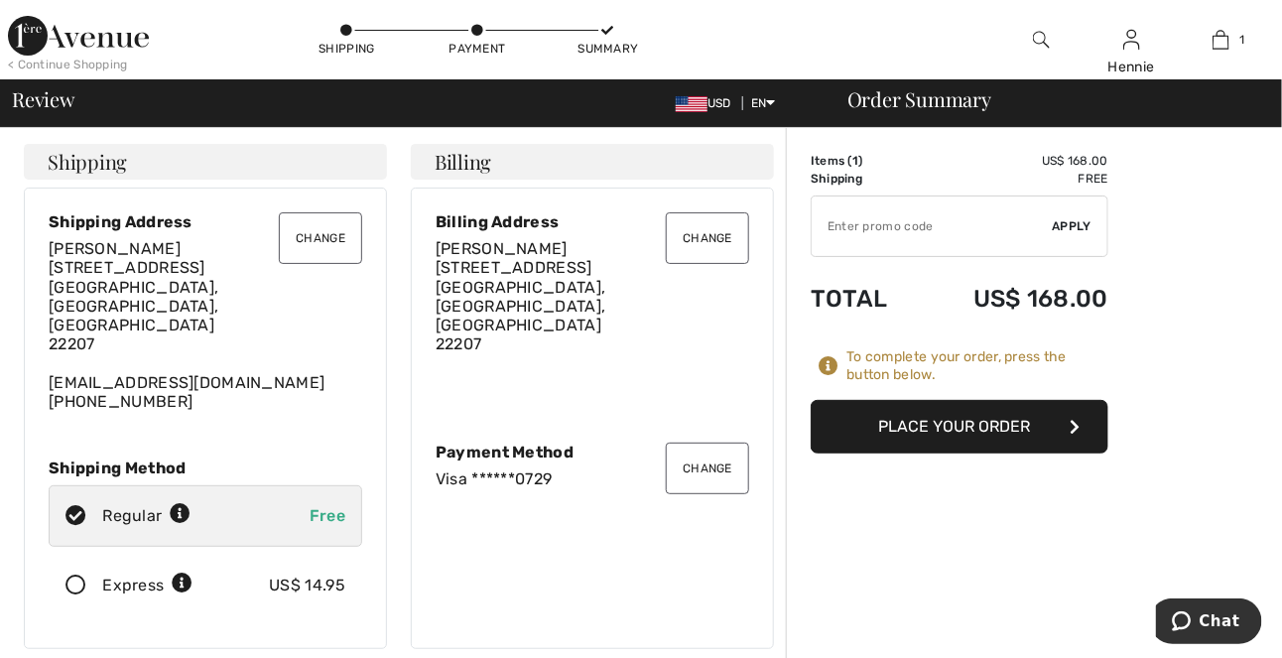
click at [327, 242] on button "Change" at bounding box center [320, 238] width 83 height 52
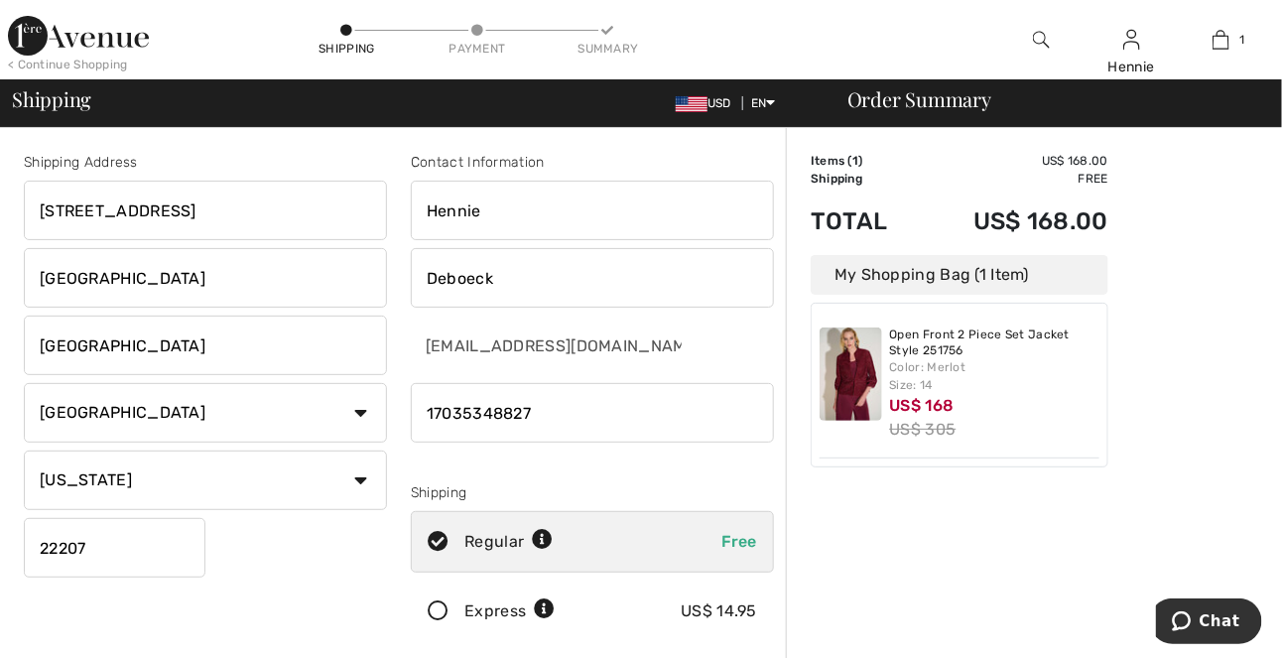
click at [135, 274] on input "[GEOGRAPHIC_DATA]" at bounding box center [205, 278] width 363 height 60
type input "A"
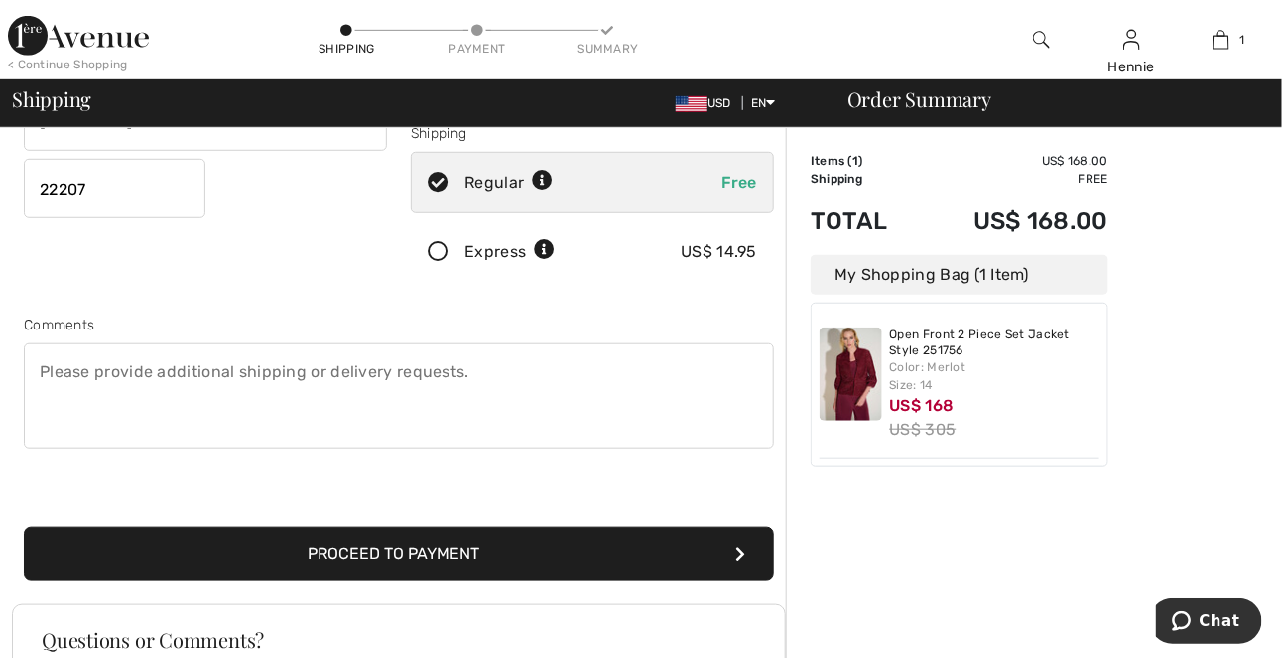
scroll to position [422, 0]
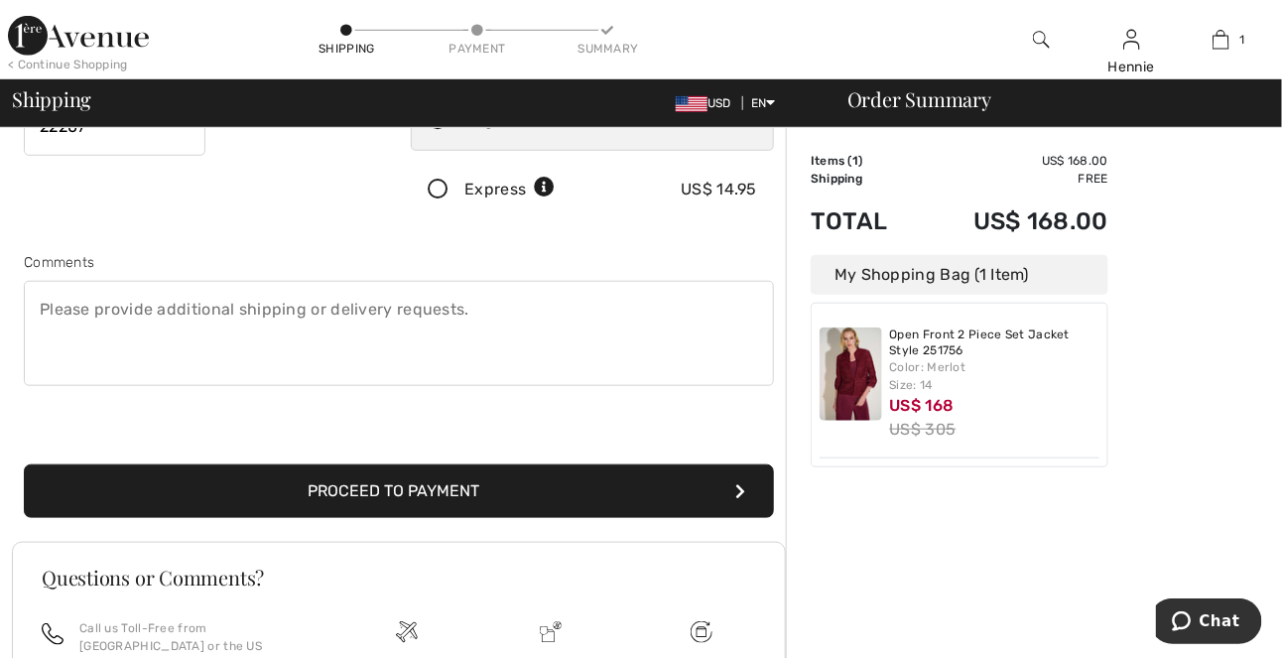
click at [399, 491] on button "Proceed to Payment" at bounding box center [399, 491] width 750 height 54
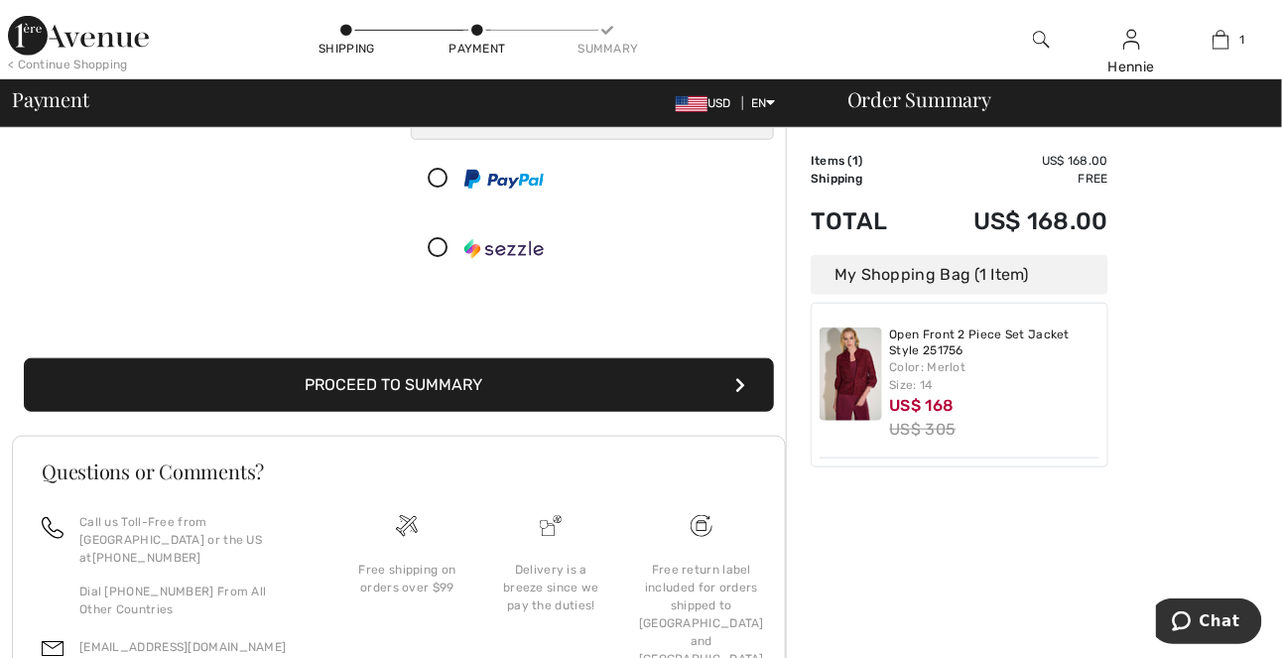
scroll to position [386, 0]
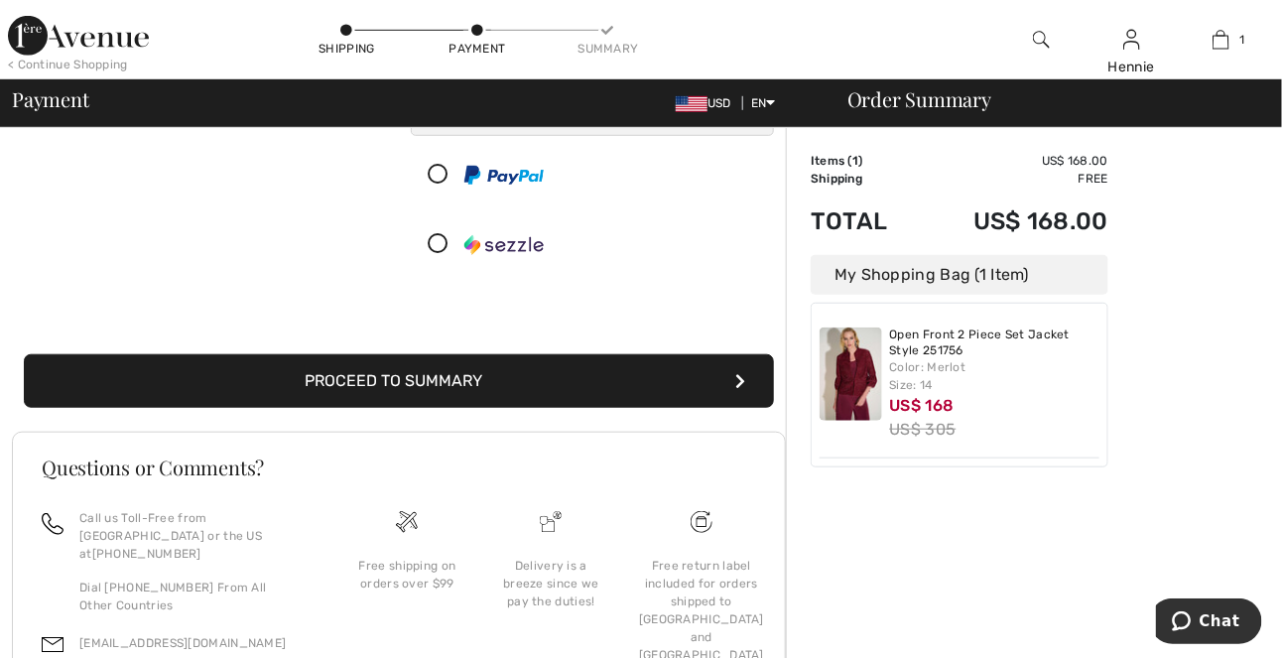
click at [747, 376] on button "Proceed to Summary" at bounding box center [399, 381] width 750 height 54
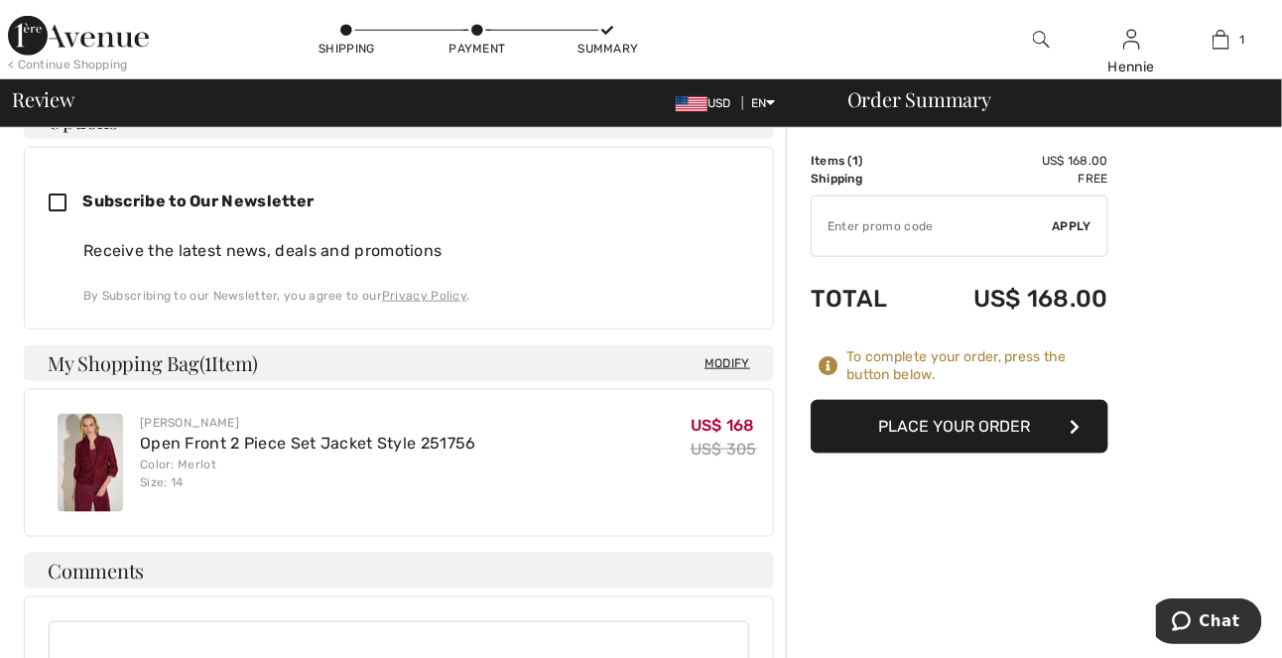
scroll to position [570, 0]
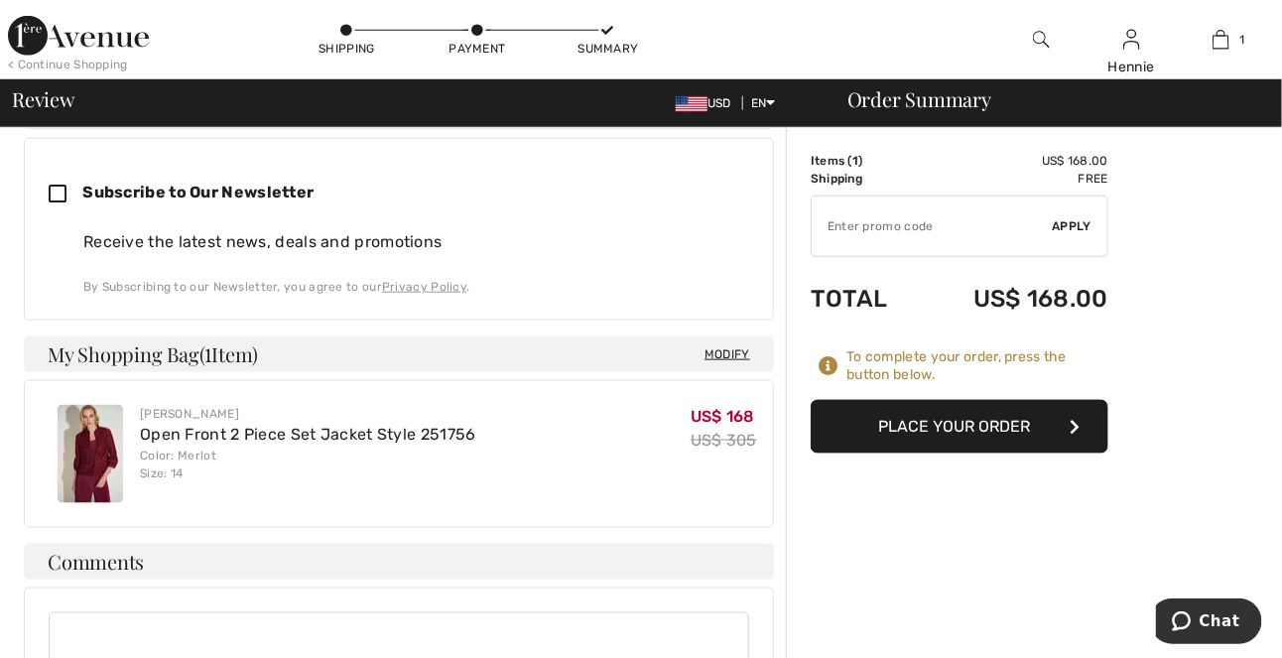
click at [964, 427] on button "Place Your Order" at bounding box center [960, 427] width 298 height 54
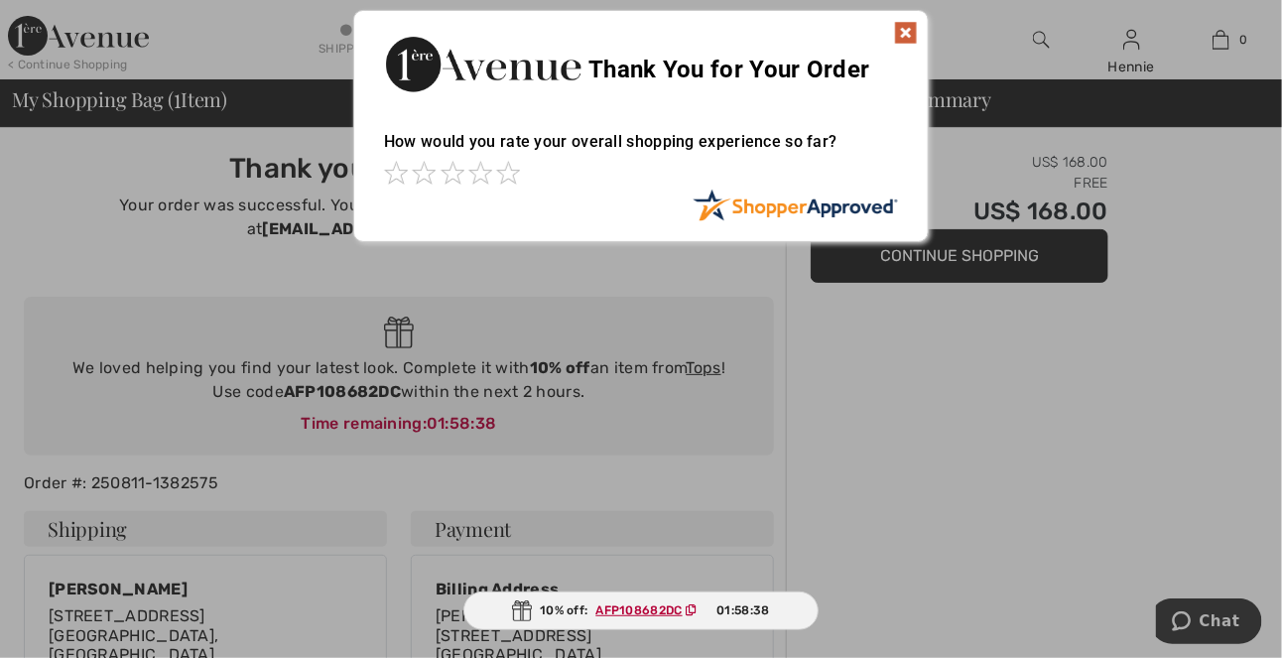
click at [900, 30] on img at bounding box center [906, 33] width 24 height 24
